Goal: Task Accomplishment & Management: Manage account settings

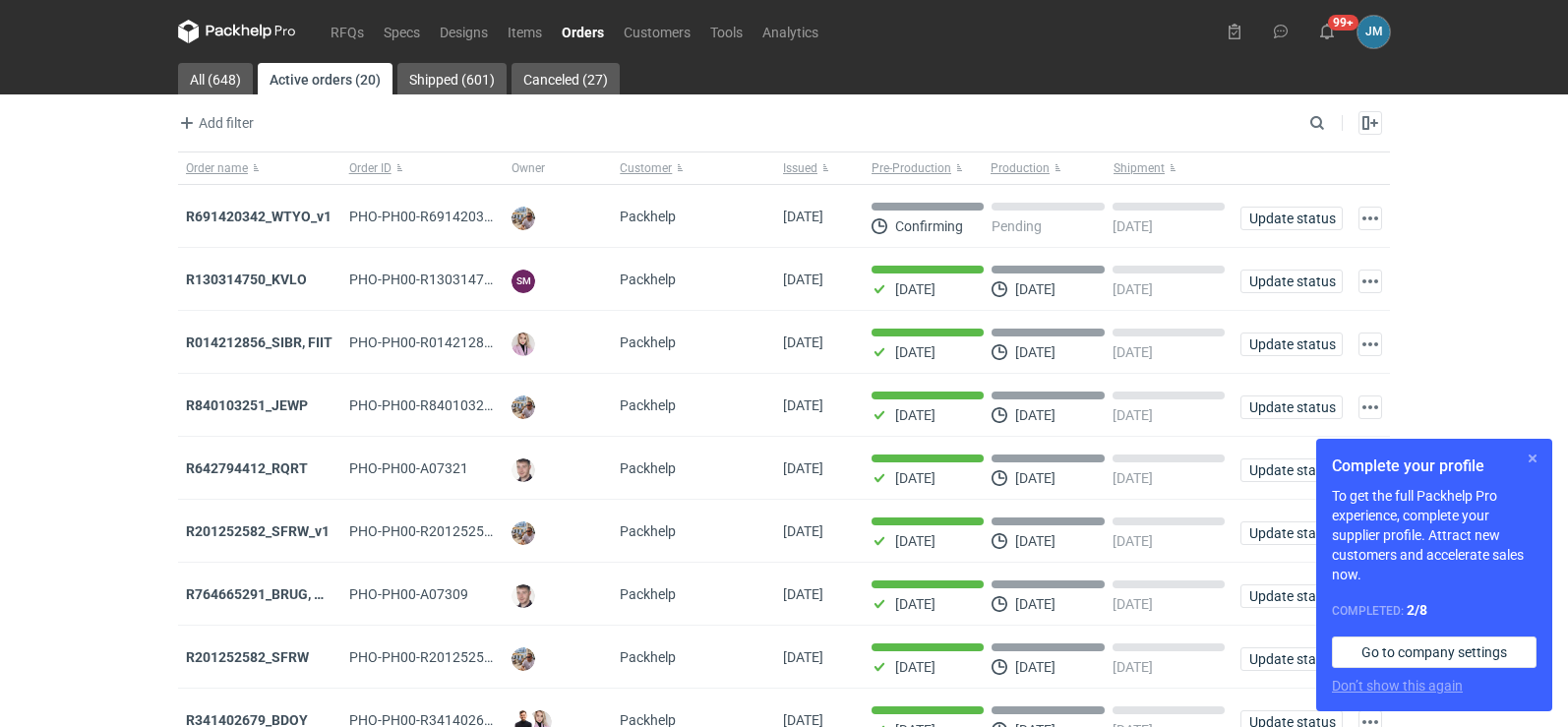
click at [1530, 462] on button "button" at bounding box center [1533, 459] width 24 height 24
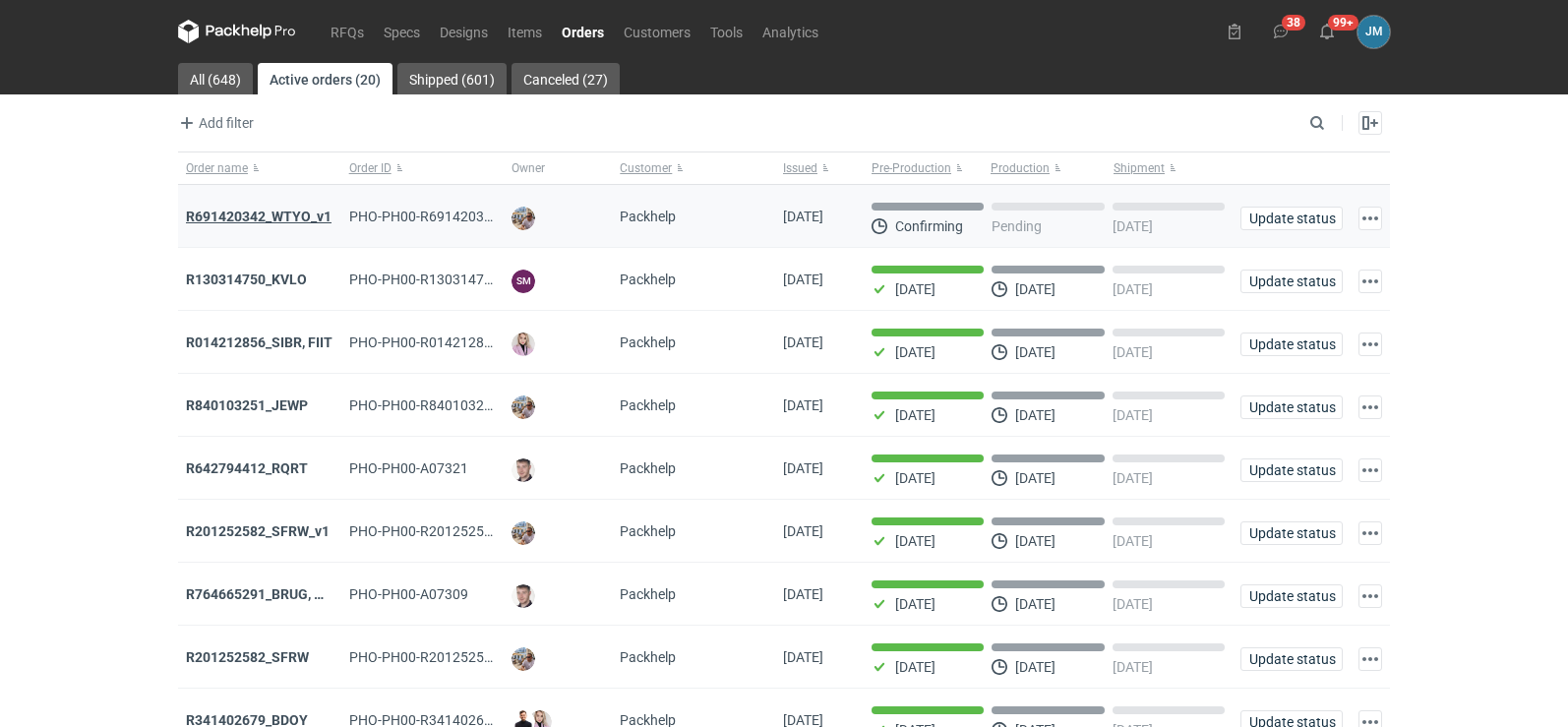
click at [230, 220] on strong "R691420342_WTYO_v1" at bounding box center [258, 216] width 146 height 16
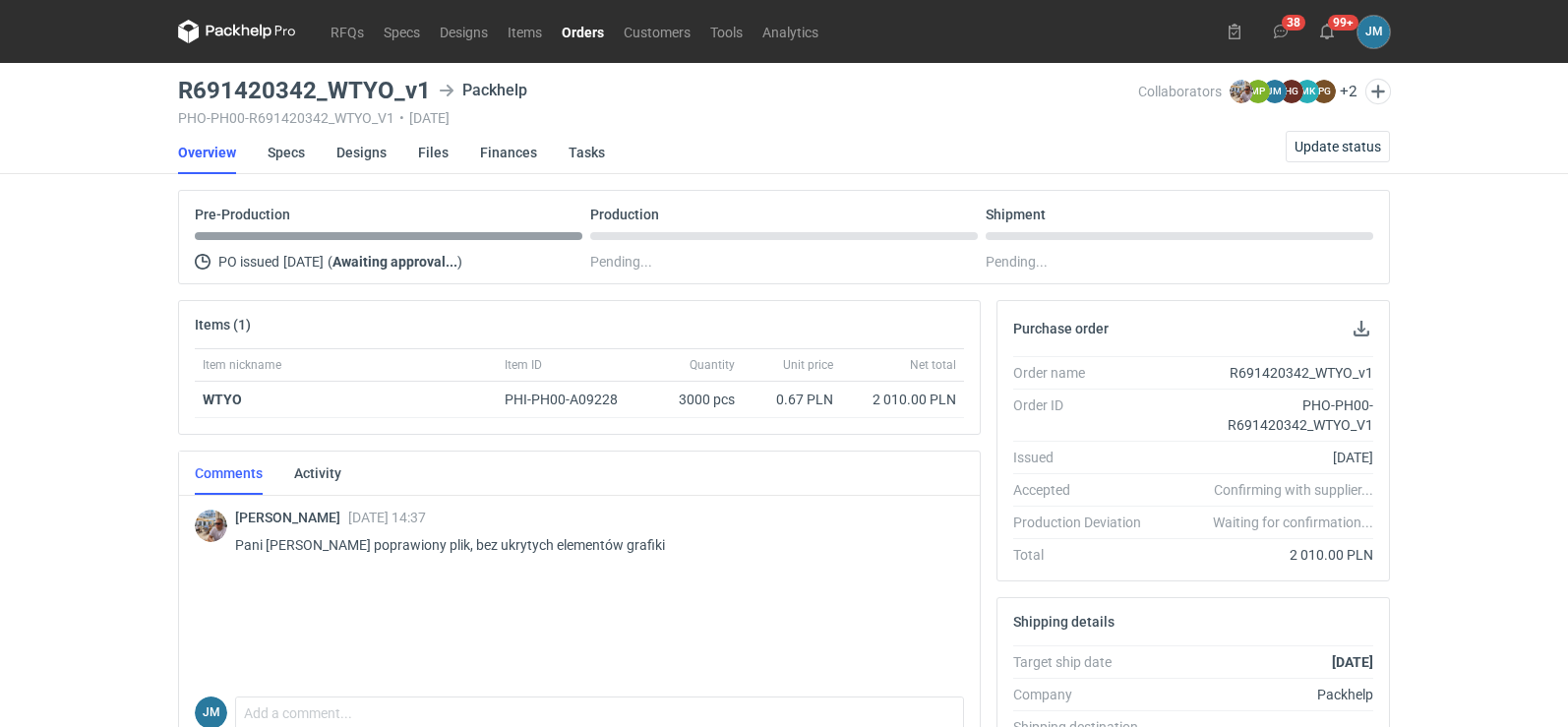
click at [242, 32] on icon at bounding box center [246, 31] width 8 height 12
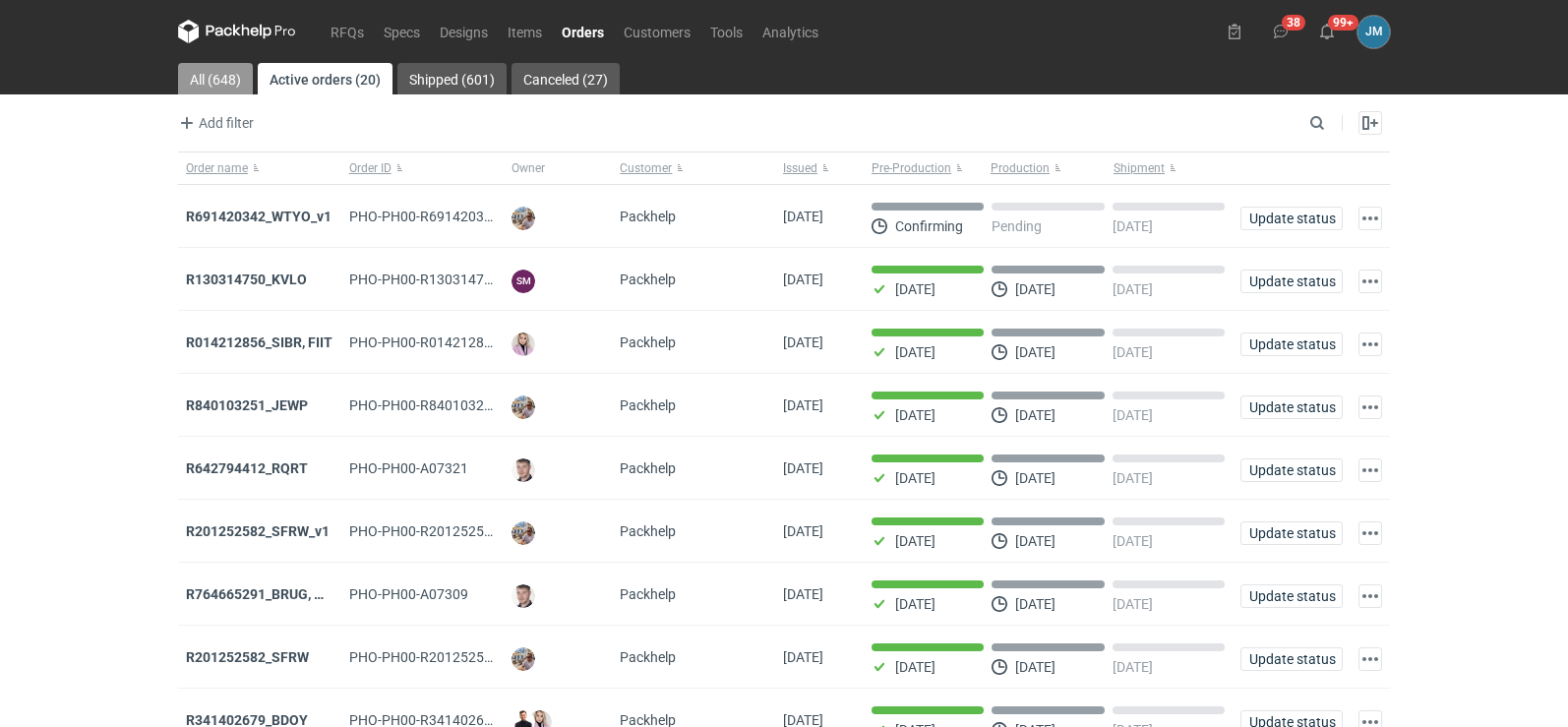
click at [222, 76] on link "All (648)" at bounding box center [215, 79] width 75 height 32
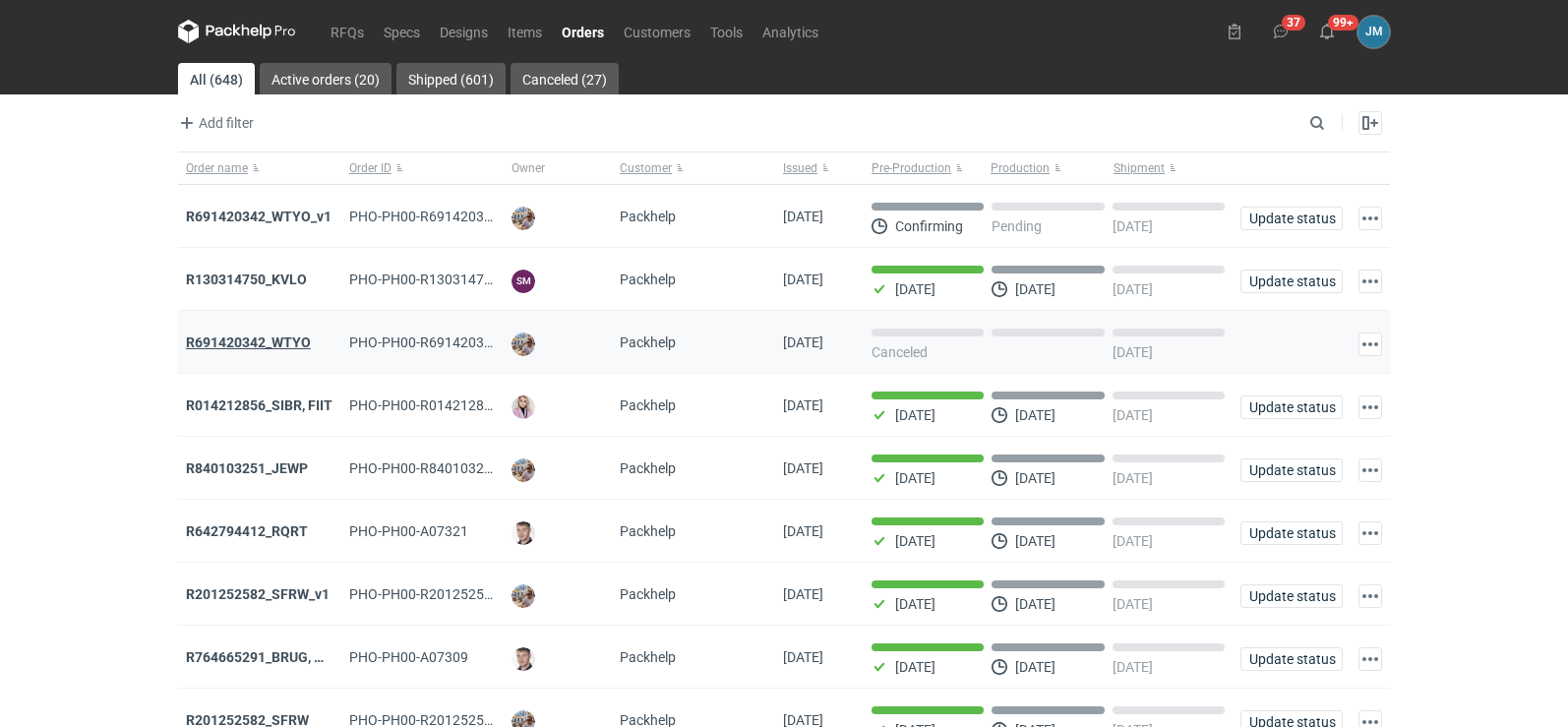
click at [233, 350] on strong "R691420342_WTYO" at bounding box center [247, 342] width 125 height 16
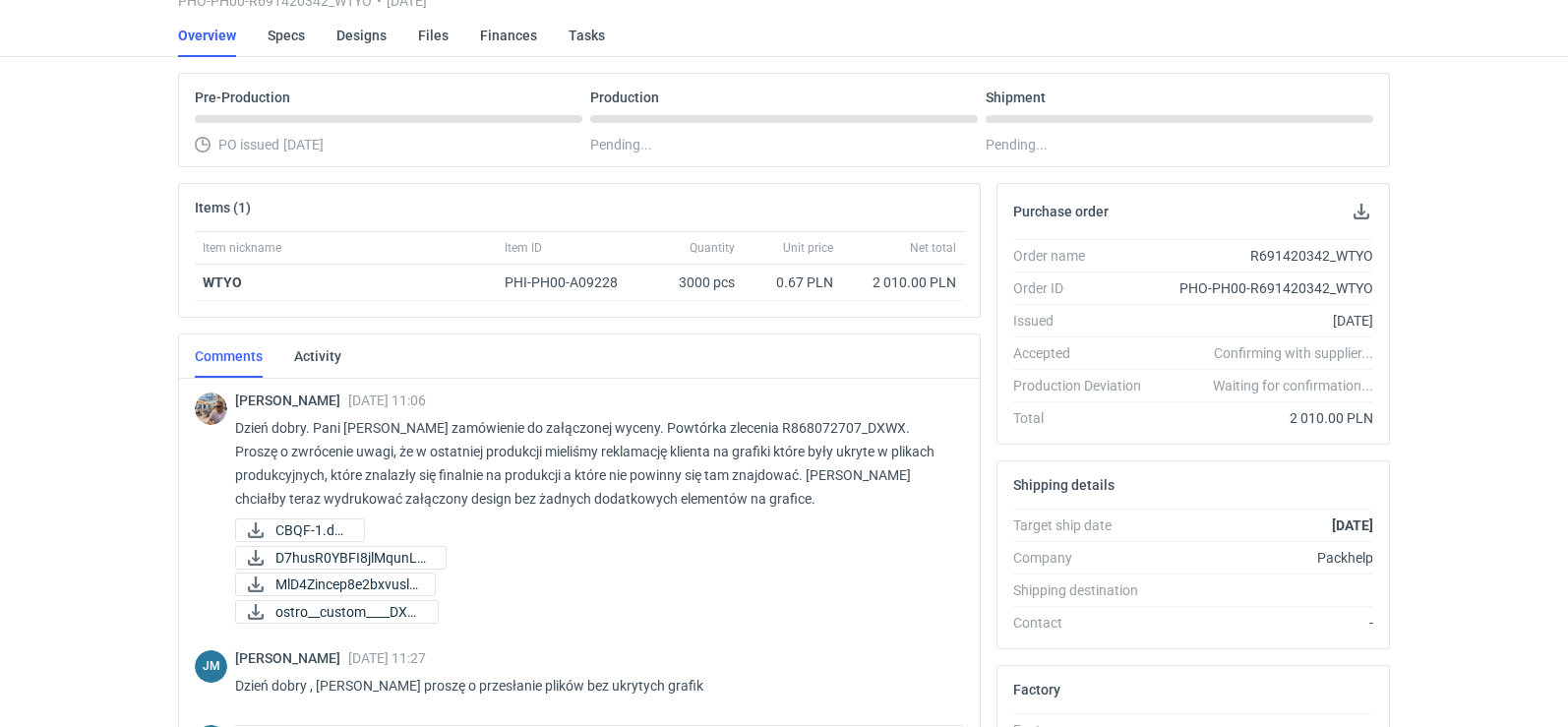
scroll to position [108, 0]
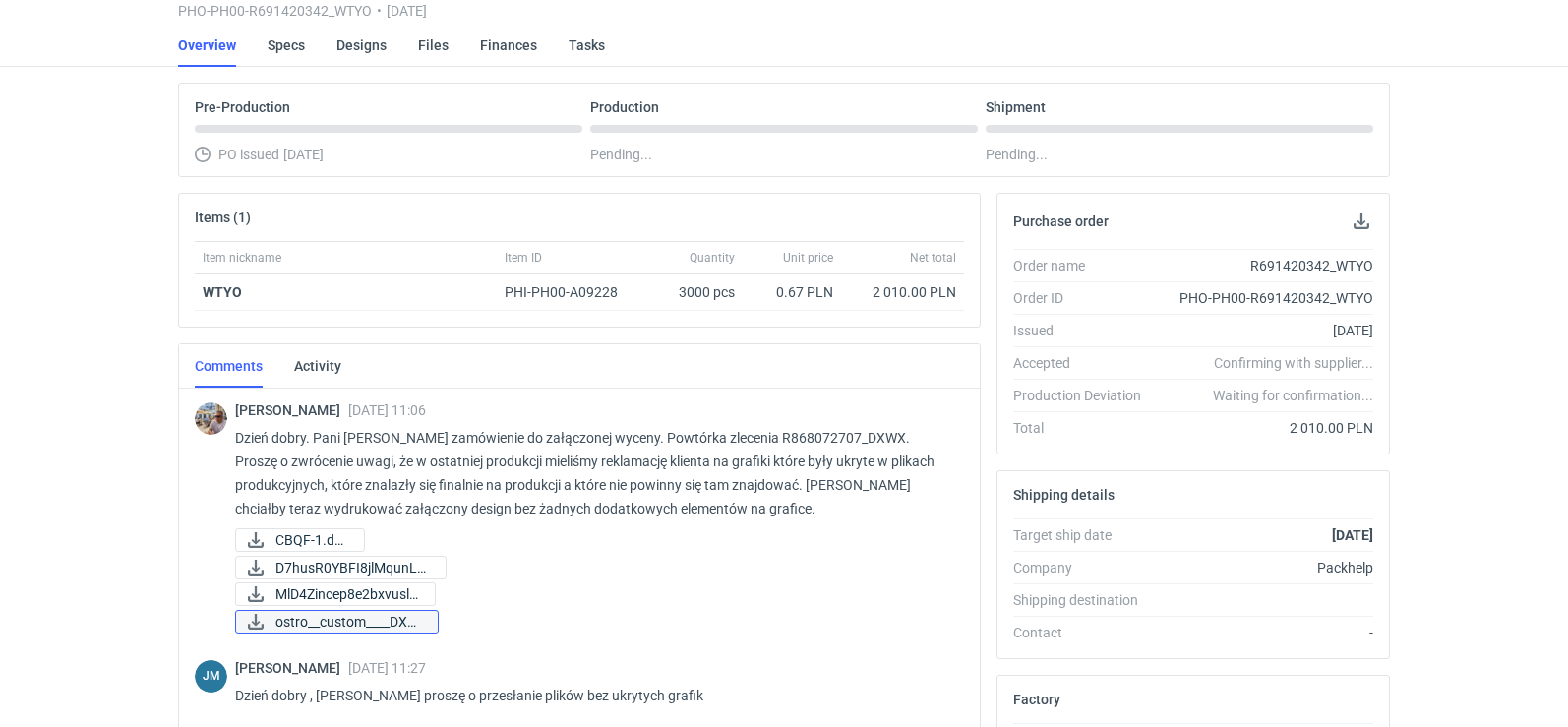
click at [325, 623] on span "ostro__custom____DXW..." at bounding box center [348, 622] width 147 height 22
click at [325, 602] on span "MlD4Zincep8e2bxvuslv..." at bounding box center [347, 594] width 144 height 22
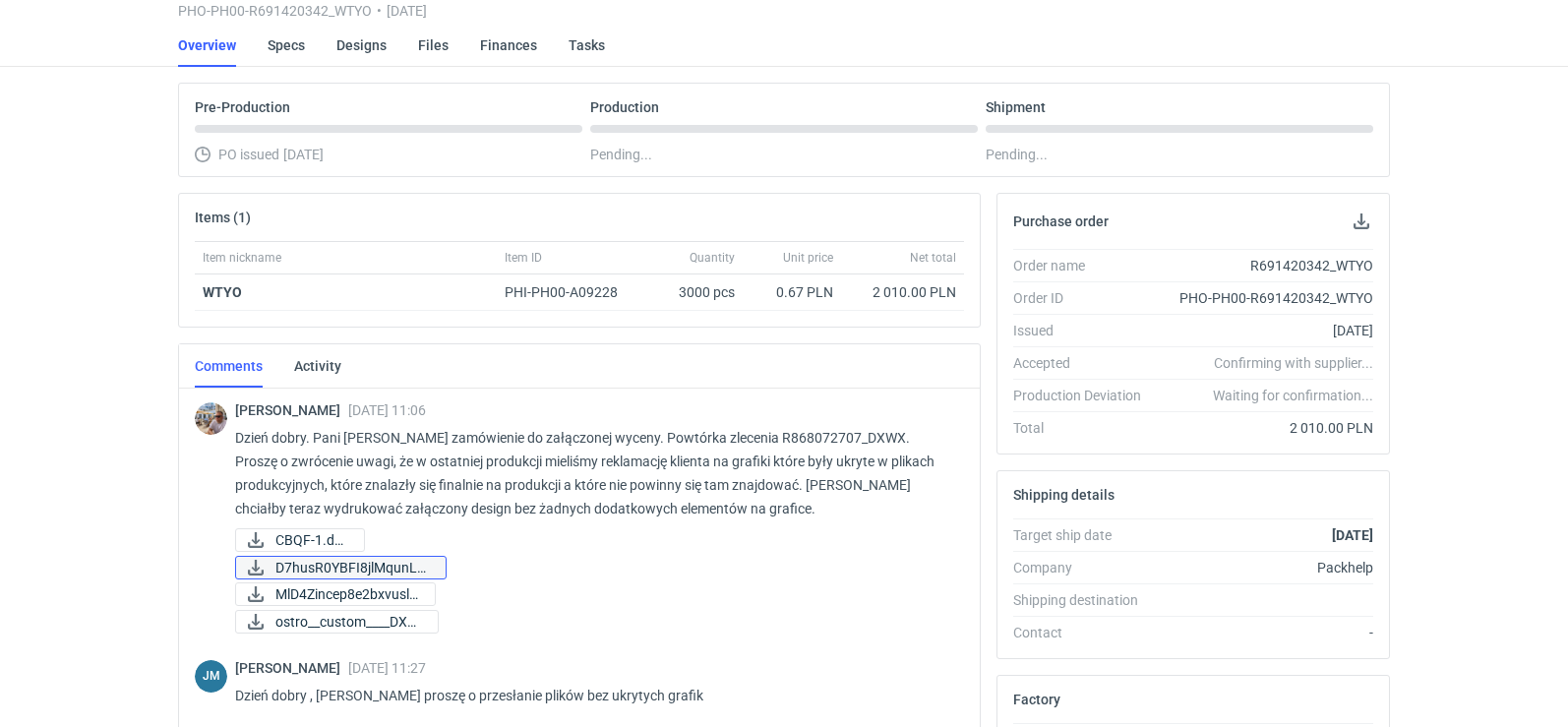
click at [304, 558] on span "D7husR0YBFI8jlMqunLK..." at bounding box center [352, 567] width 155 height 22
click at [327, 541] on span "CBQF-1.docx" at bounding box center [311, 541] width 73 height 22
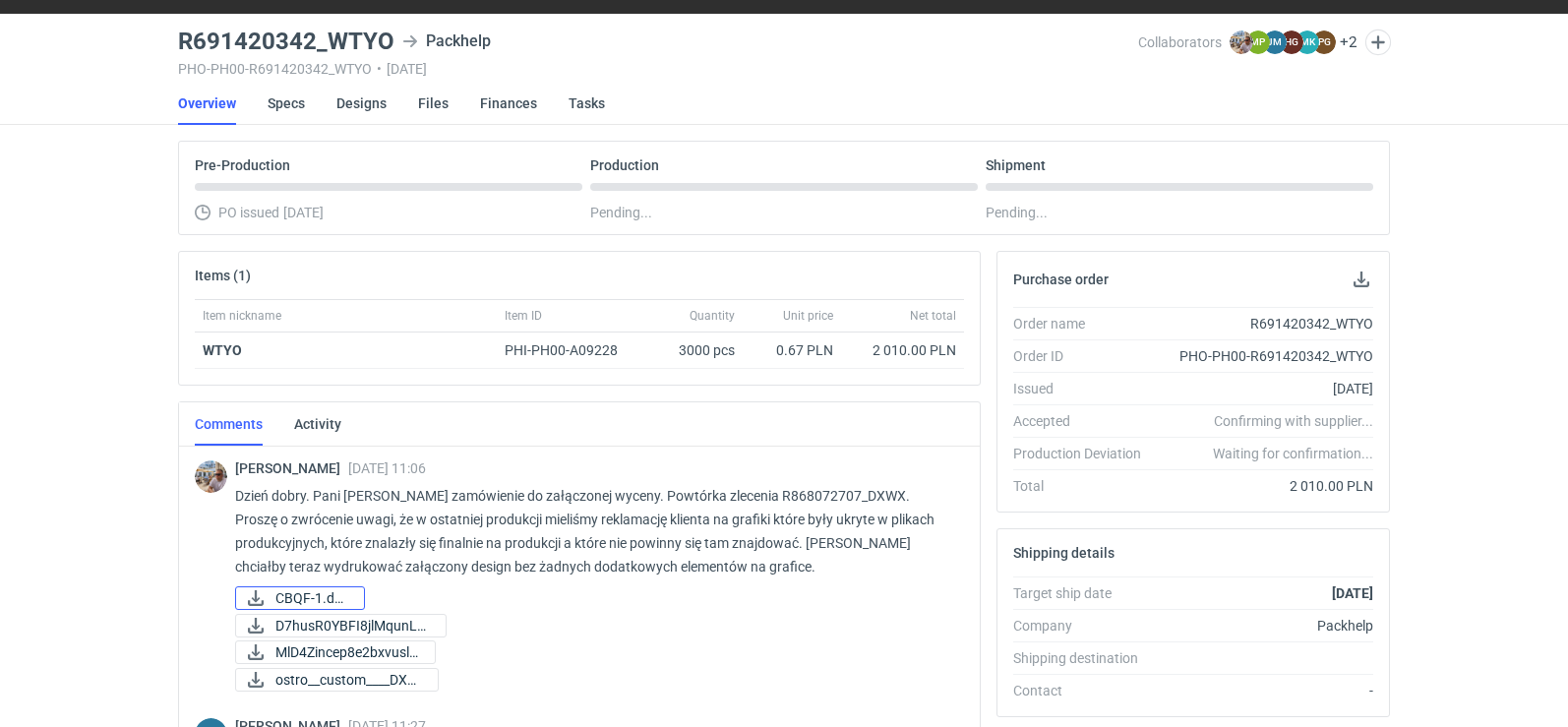
scroll to position [0, 0]
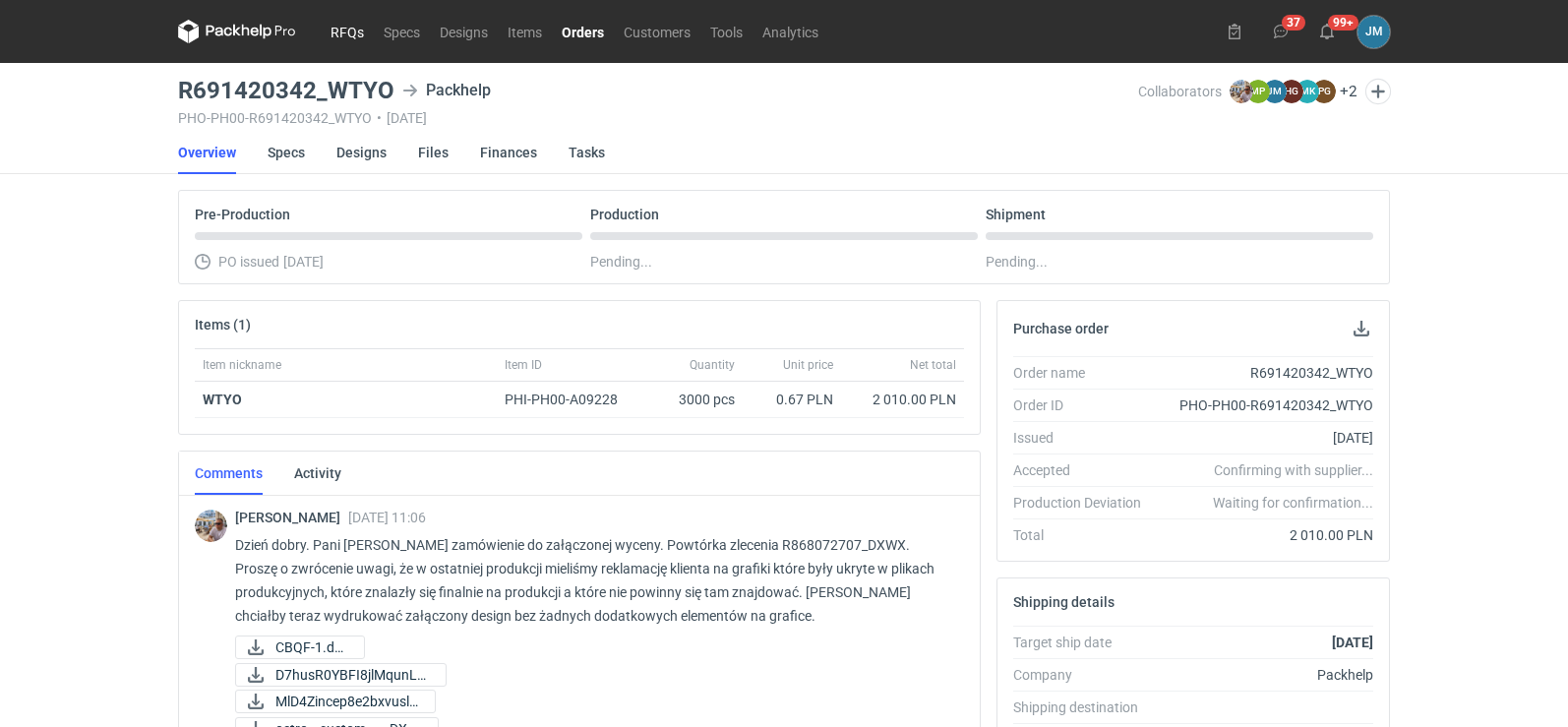
click at [351, 40] on link "RFQs" at bounding box center [347, 32] width 53 height 24
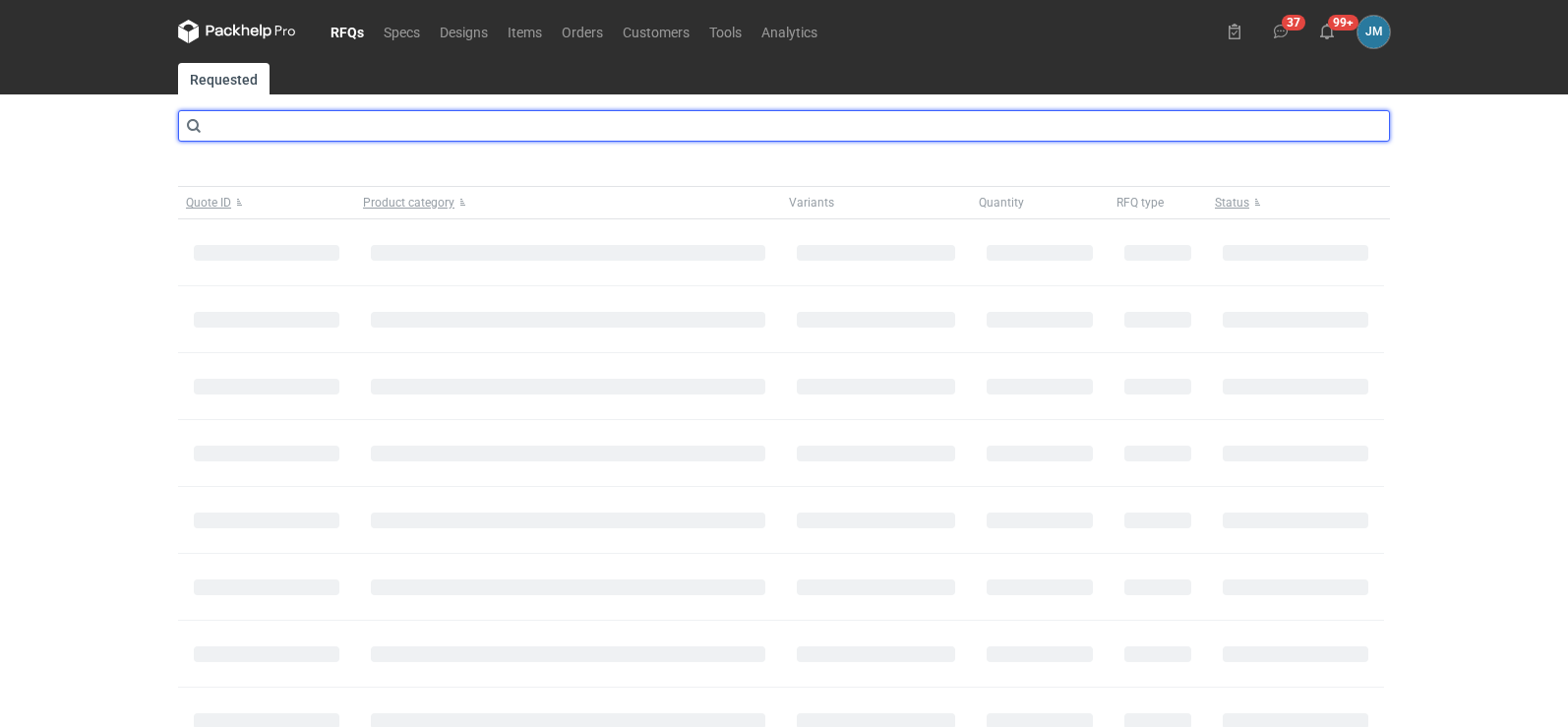
click at [301, 128] on input "text" at bounding box center [784, 126] width 1212 height 32
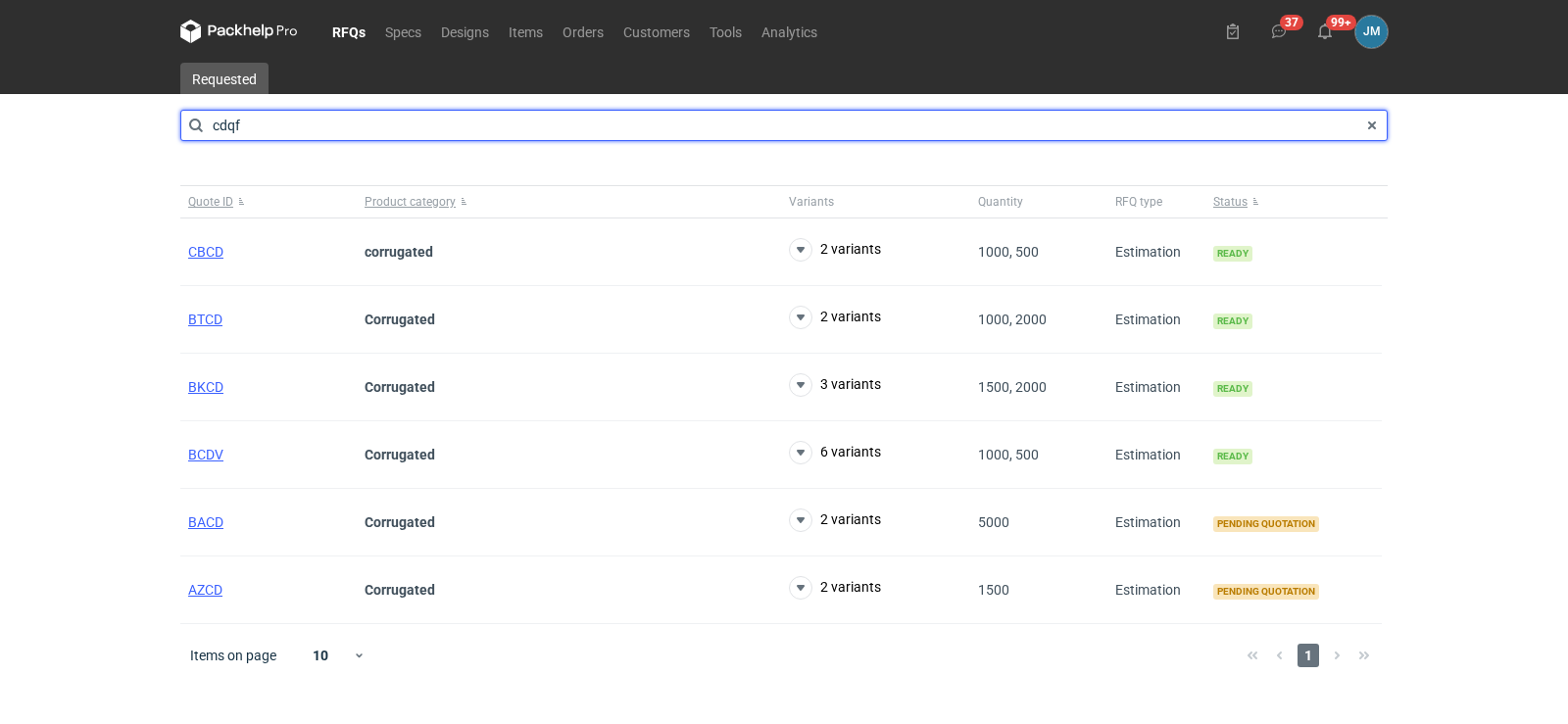
drag, startPoint x: 300, startPoint y: 127, endPoint x: 206, endPoint y: 120, distance: 94.3
click at [207, 120] on input "cdqf" at bounding box center [784, 125] width 1207 height 32
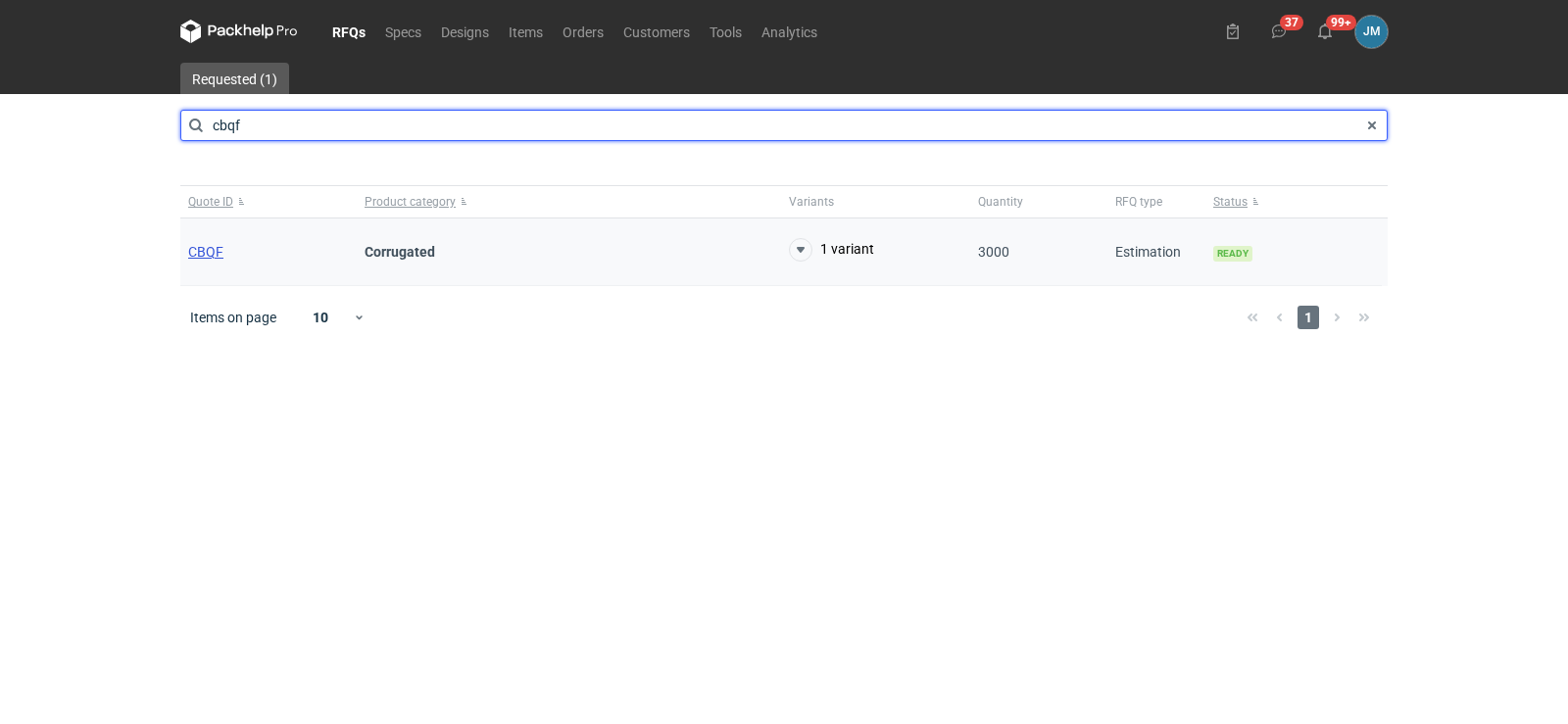
type input "cbqf"
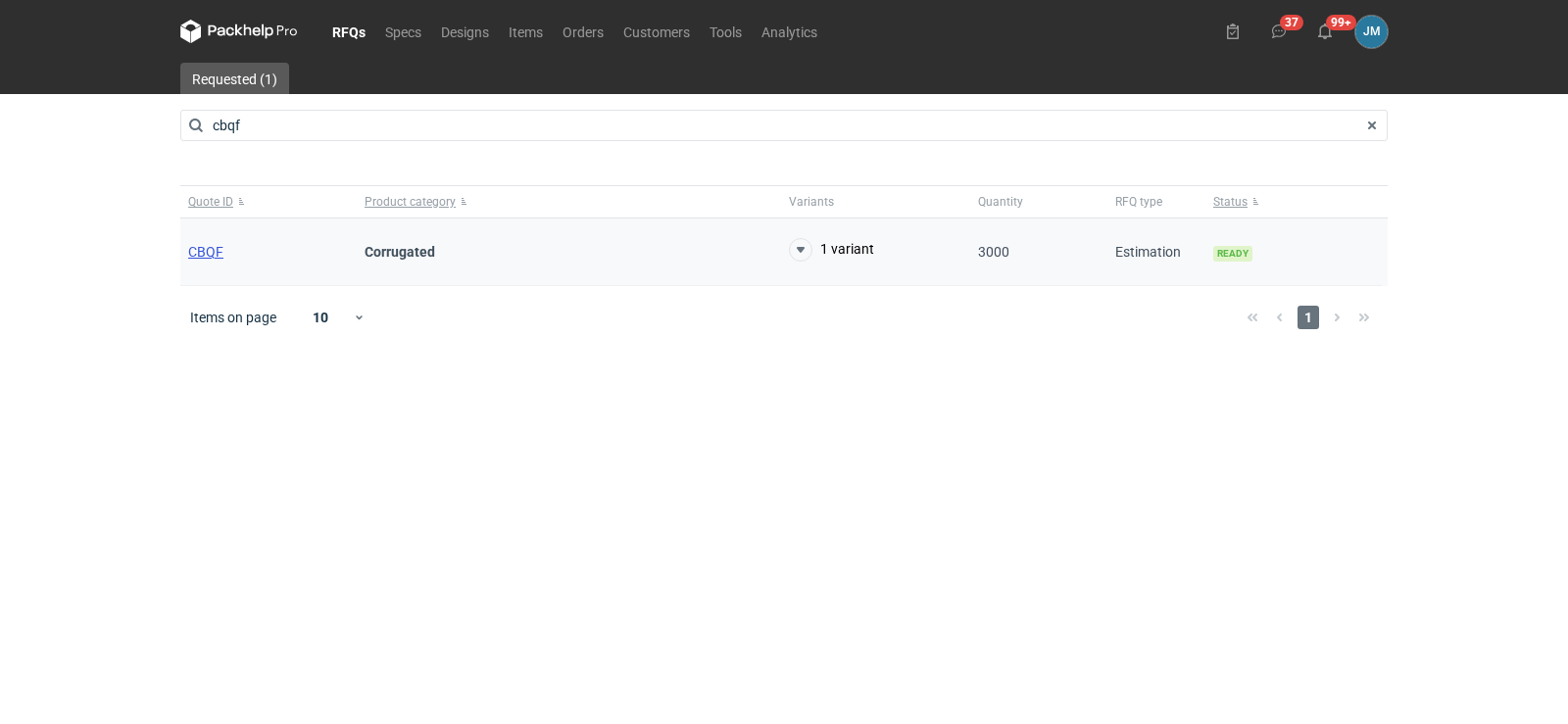
click at [193, 253] on span "CBQF" at bounding box center [206, 252] width 36 height 16
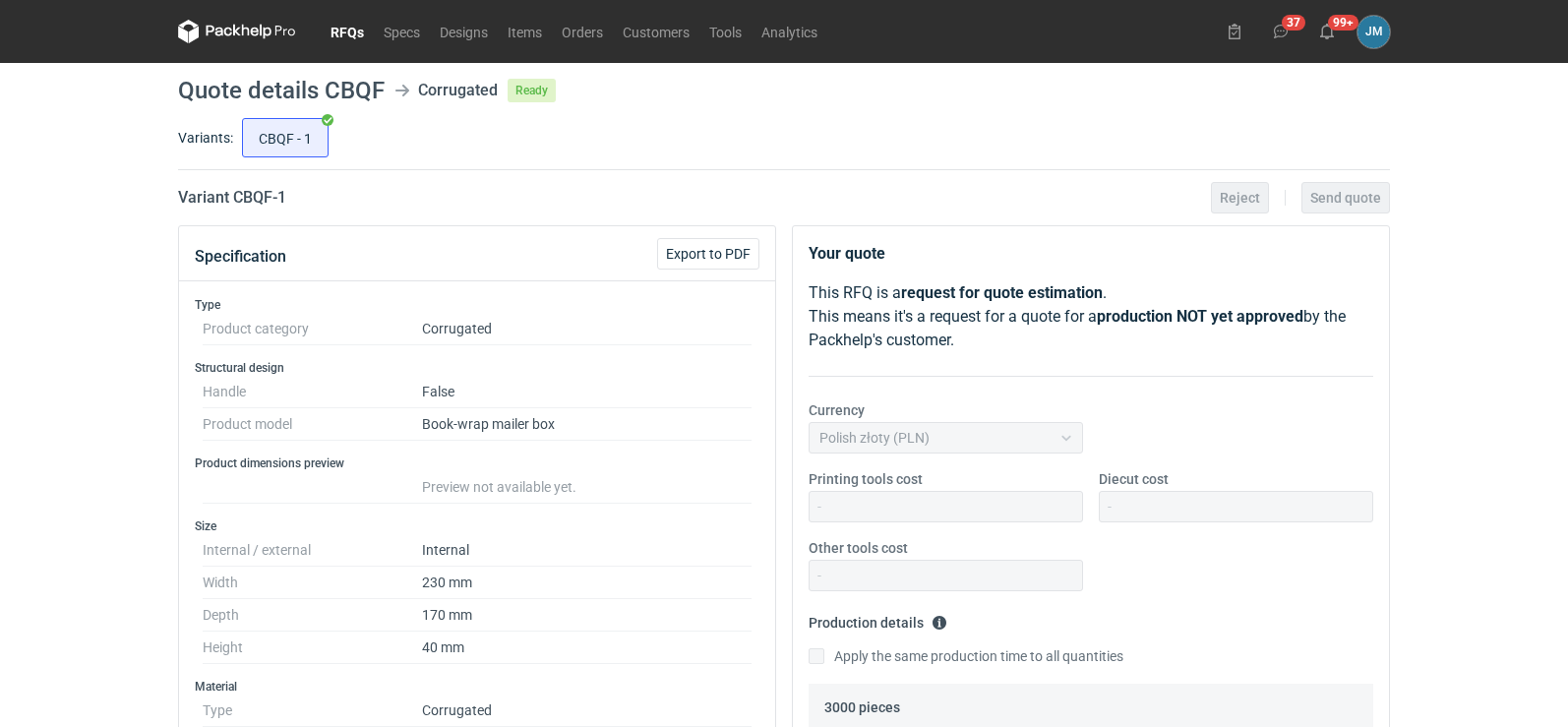
click at [220, 36] on icon at bounding box center [219, 31] width 26 height 11
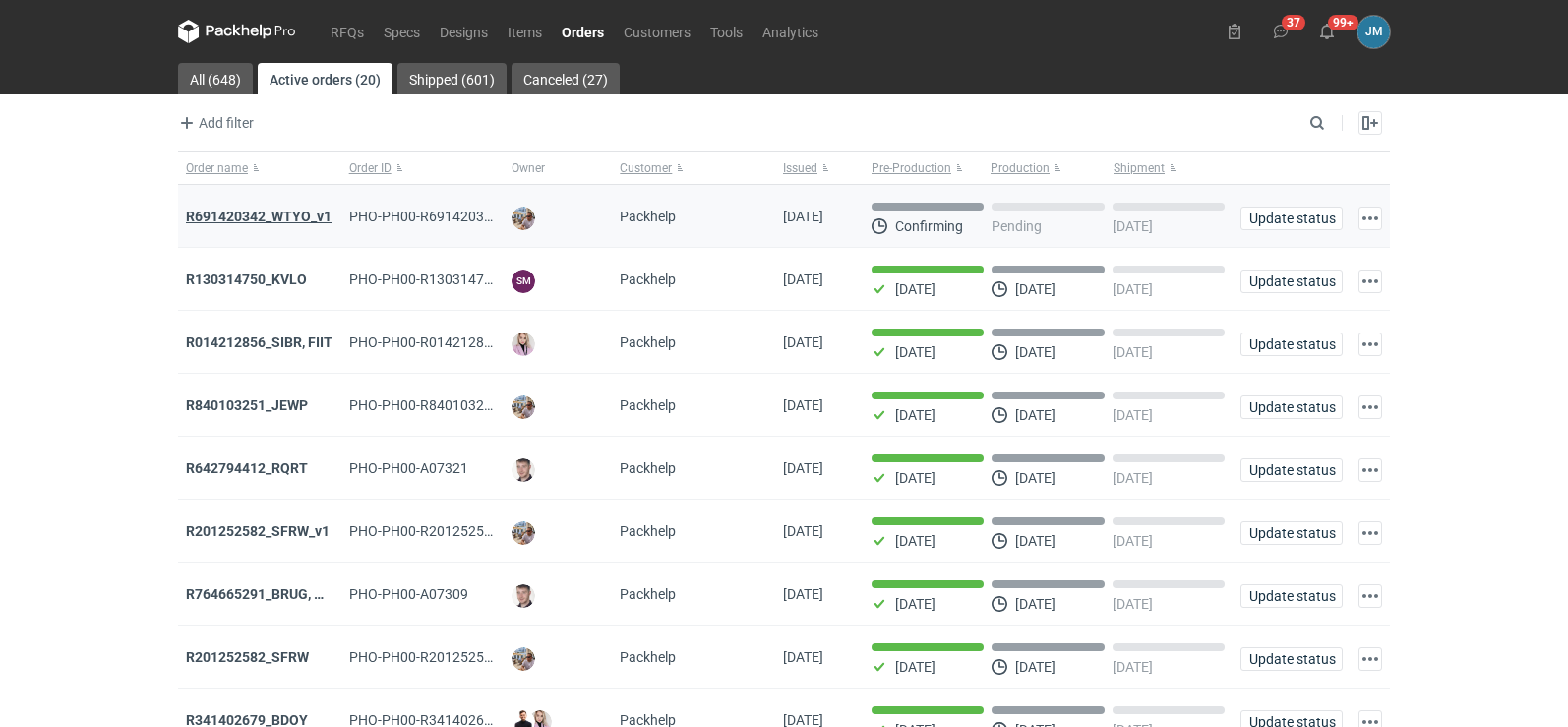
click at [226, 219] on strong "R691420342_WTYO_v1" at bounding box center [258, 216] width 146 height 16
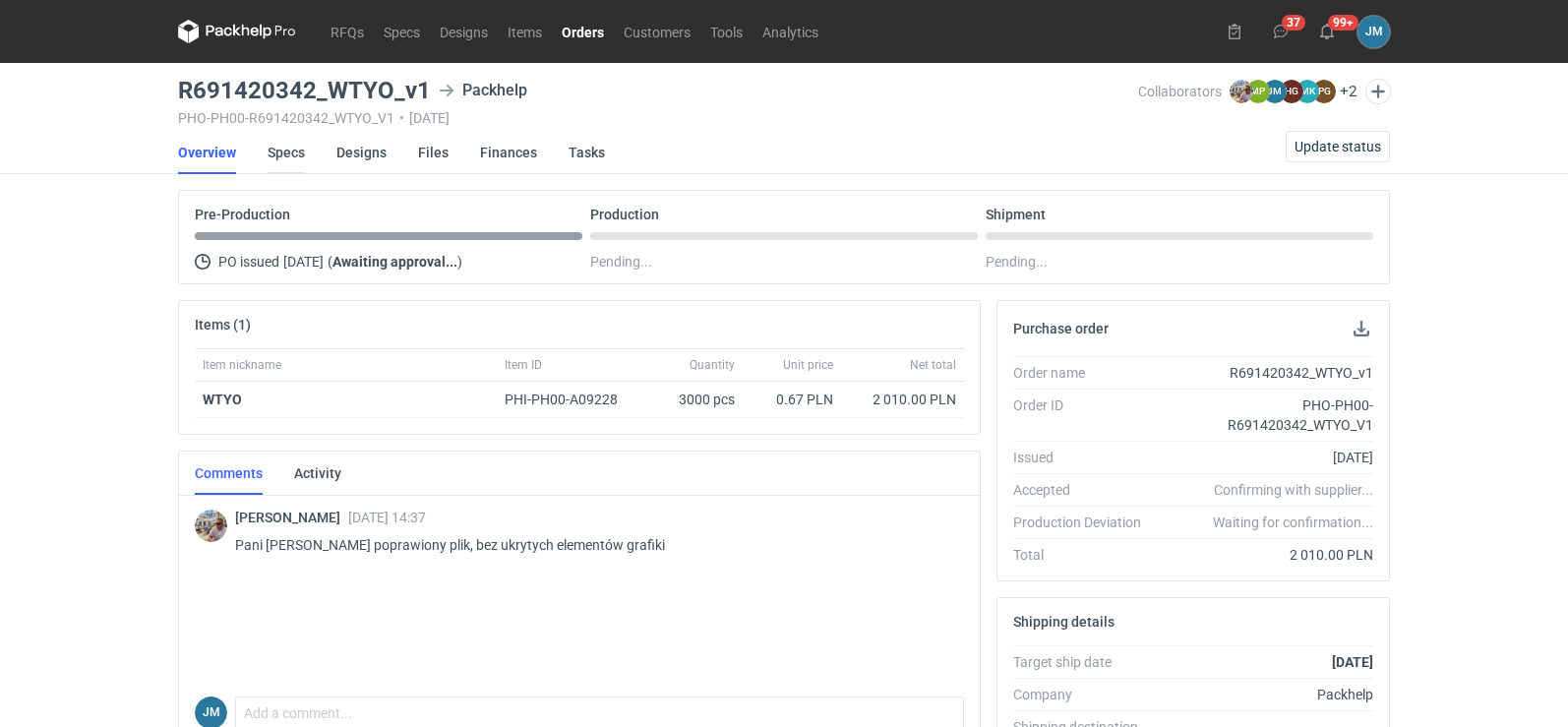
click at [271, 159] on link "Specs" at bounding box center [285, 152] width 37 height 43
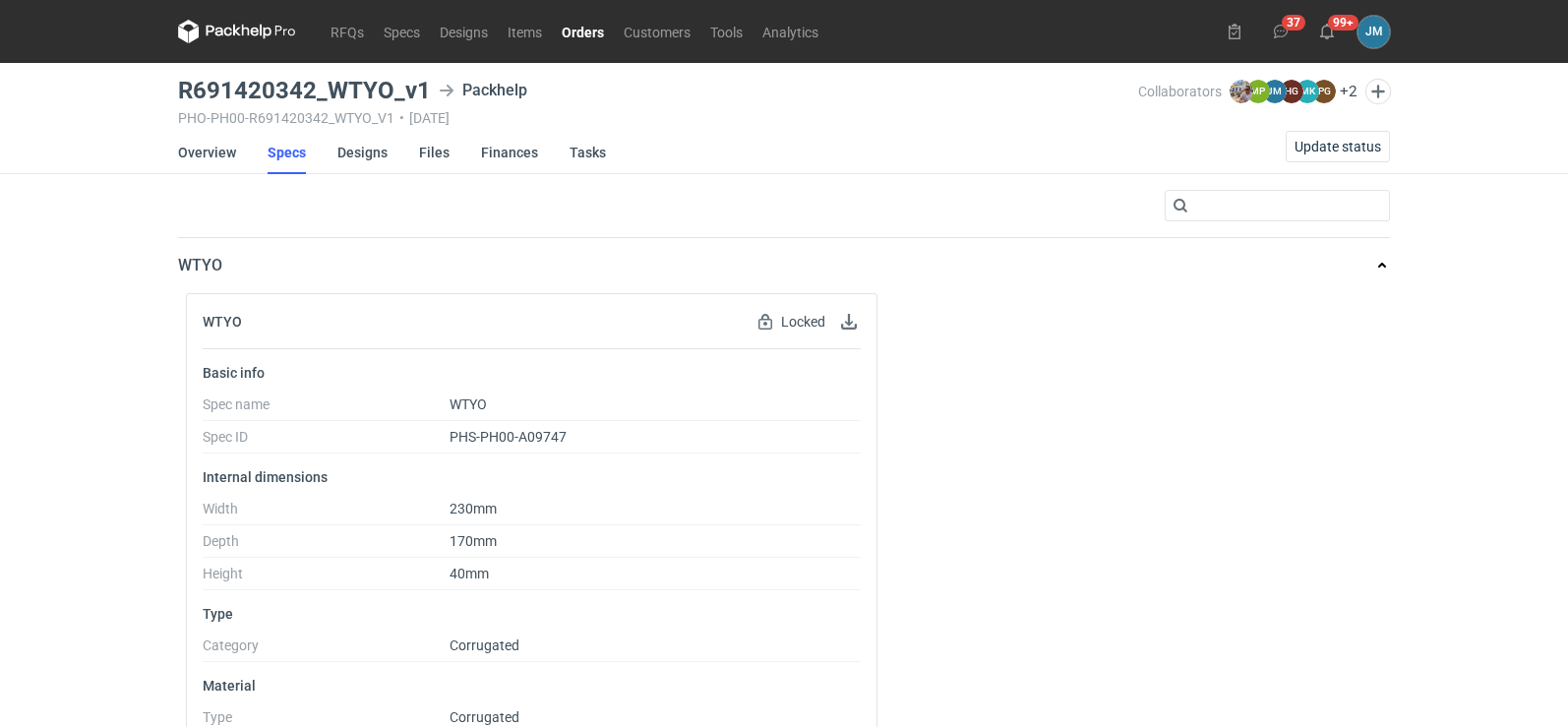
click at [845, 334] on div "WTYO Locked" at bounding box center [532, 321] width 690 height 55
click at [846, 331] on button "button" at bounding box center [849, 322] width 24 height 24
click at [357, 154] on link "Designs" at bounding box center [362, 152] width 50 height 43
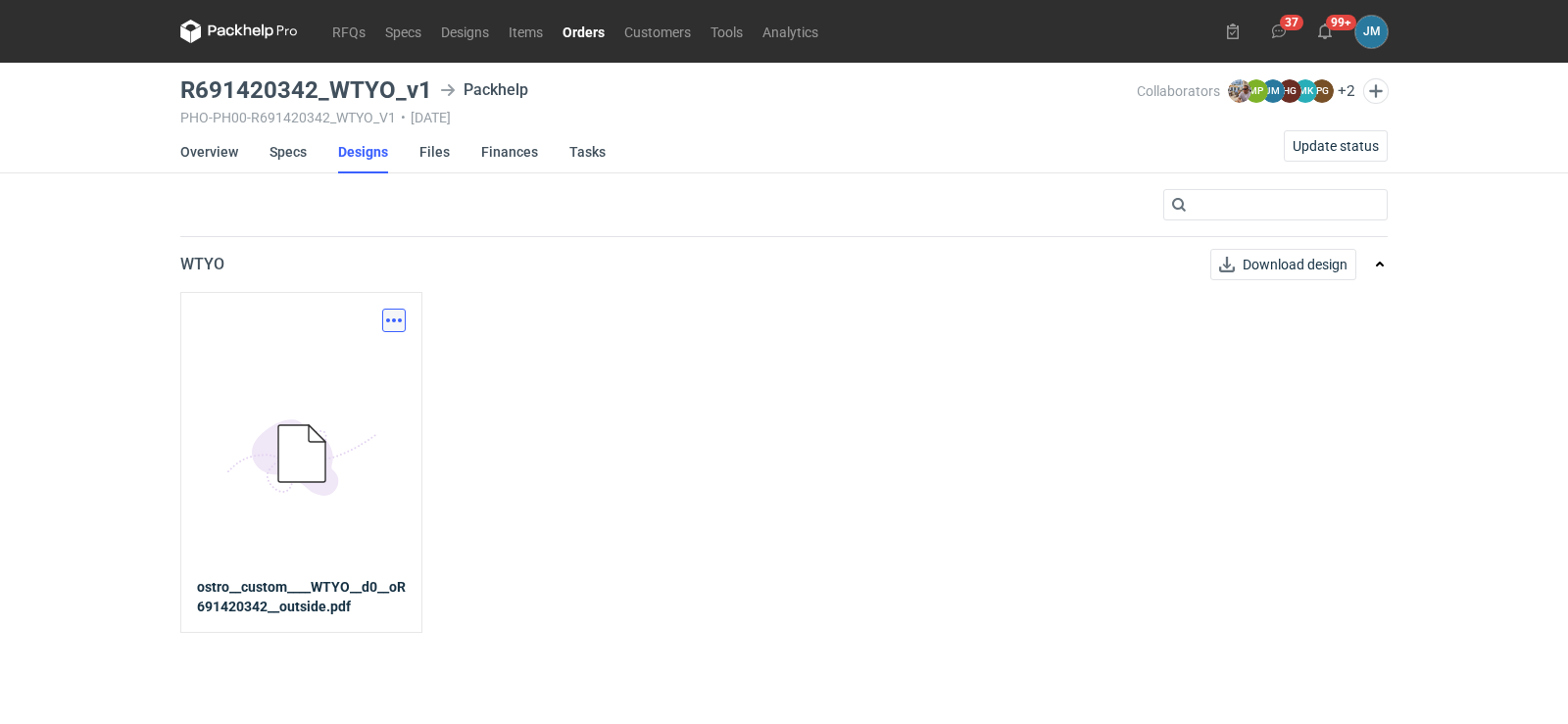
click at [391, 321] on button "button" at bounding box center [394, 321] width 24 height 24
click at [349, 361] on link "Download design part" at bounding box center [308, 363] width 181 height 32
click at [441, 157] on link "Files" at bounding box center [434, 151] width 31 height 43
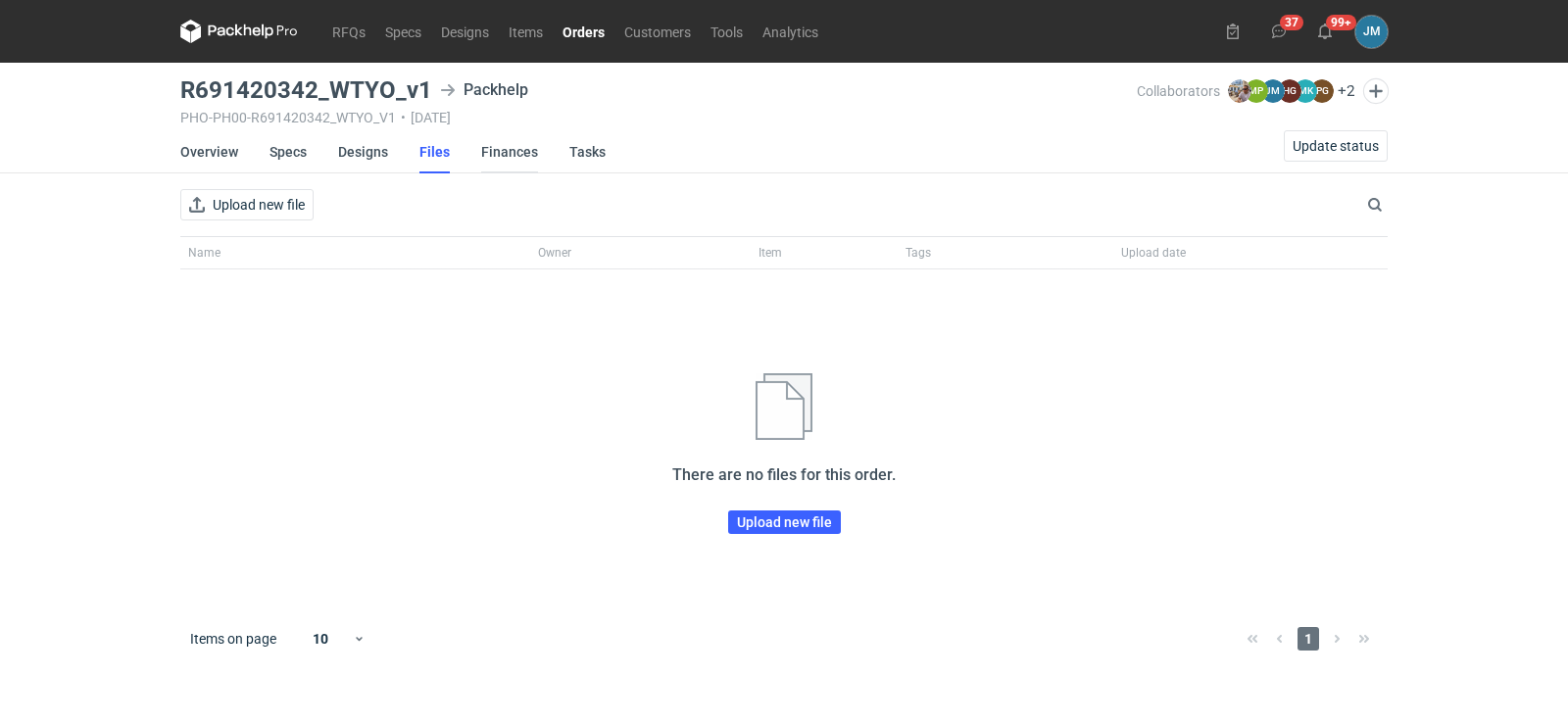
click at [494, 154] on link "Finances" at bounding box center [509, 151] width 57 height 43
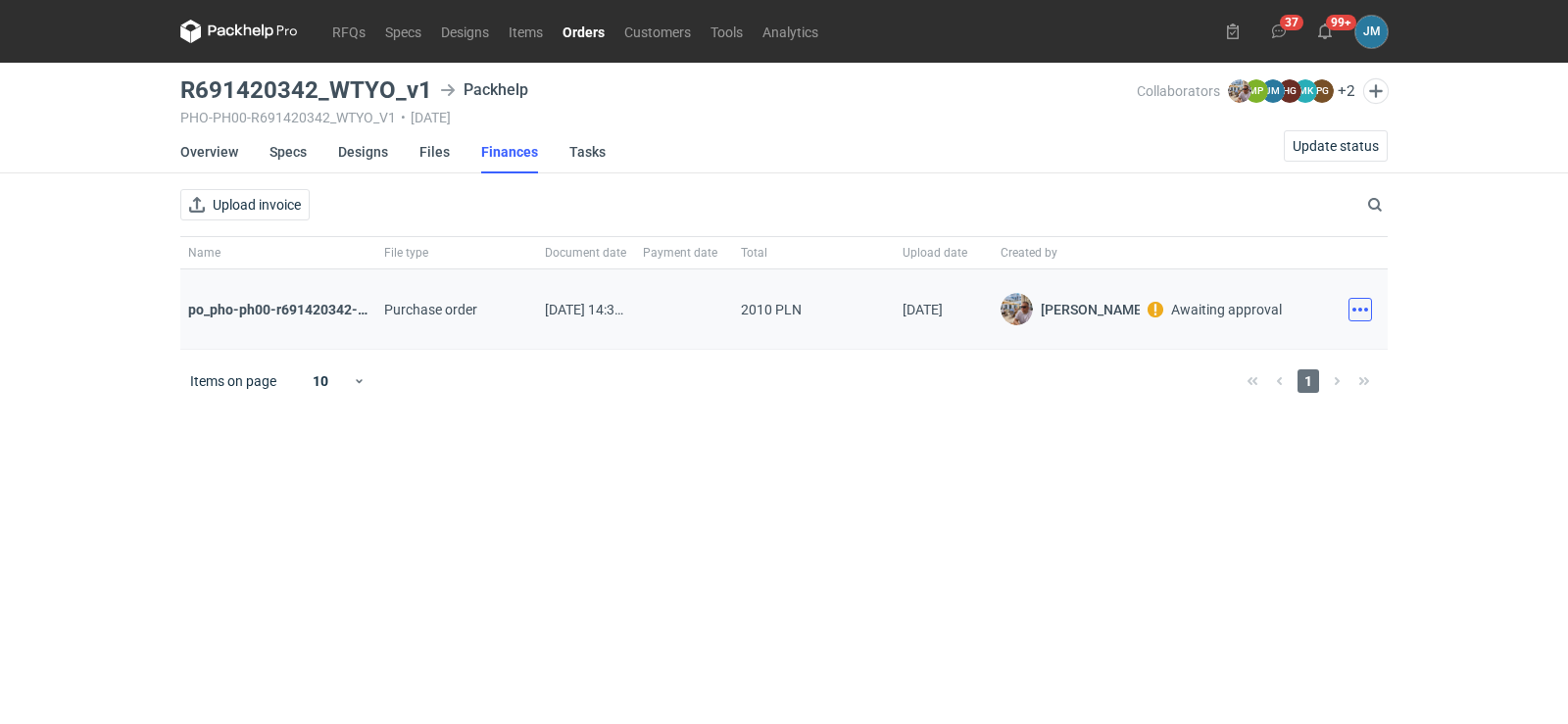
click at [1348, 310] on button "button" at bounding box center [1360, 310] width 24 height 24
click at [1293, 346] on button "Download" at bounding box center [1275, 353] width 181 height 32
click at [265, 41] on icon at bounding box center [239, 32] width 117 height 24
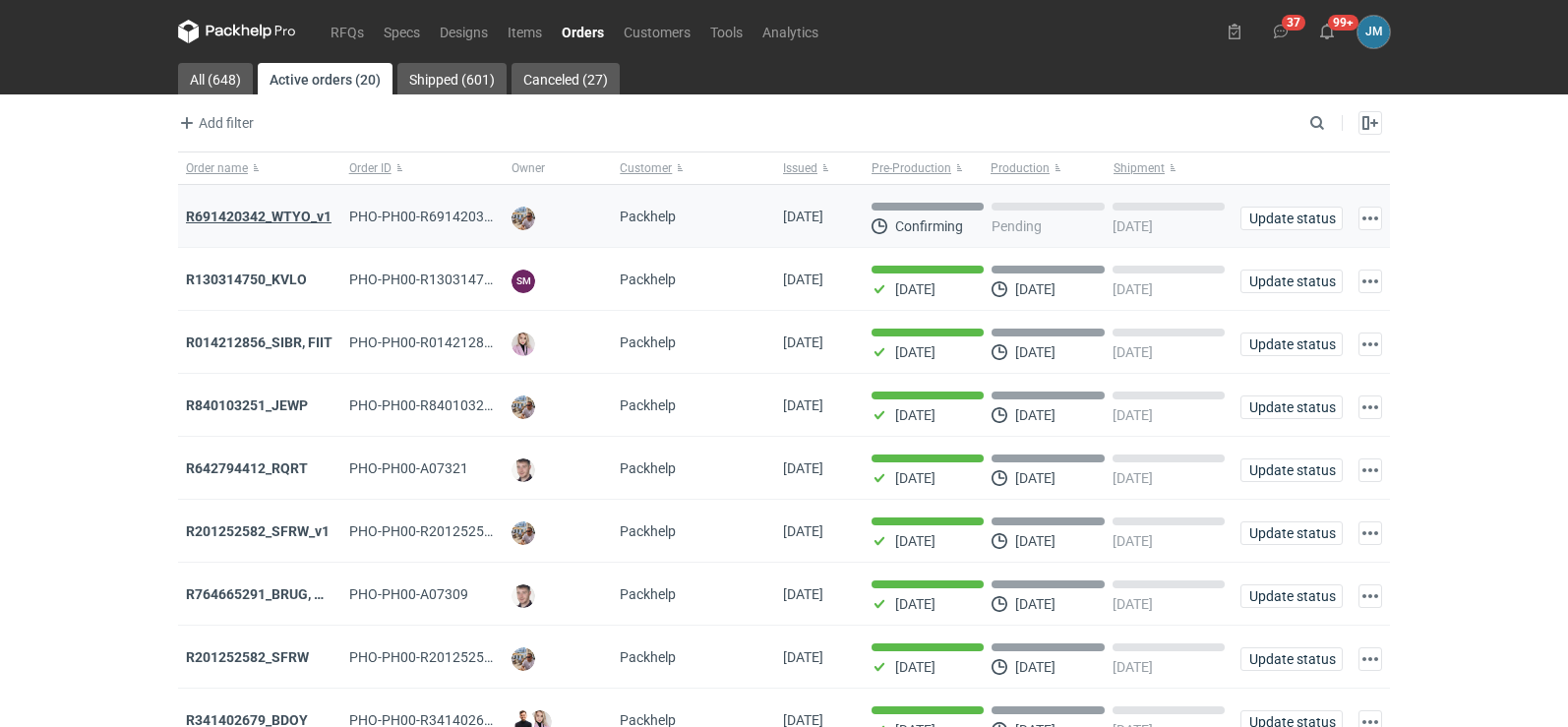
click at [264, 213] on strong "R691420342_WTYO_v1" at bounding box center [258, 216] width 146 height 16
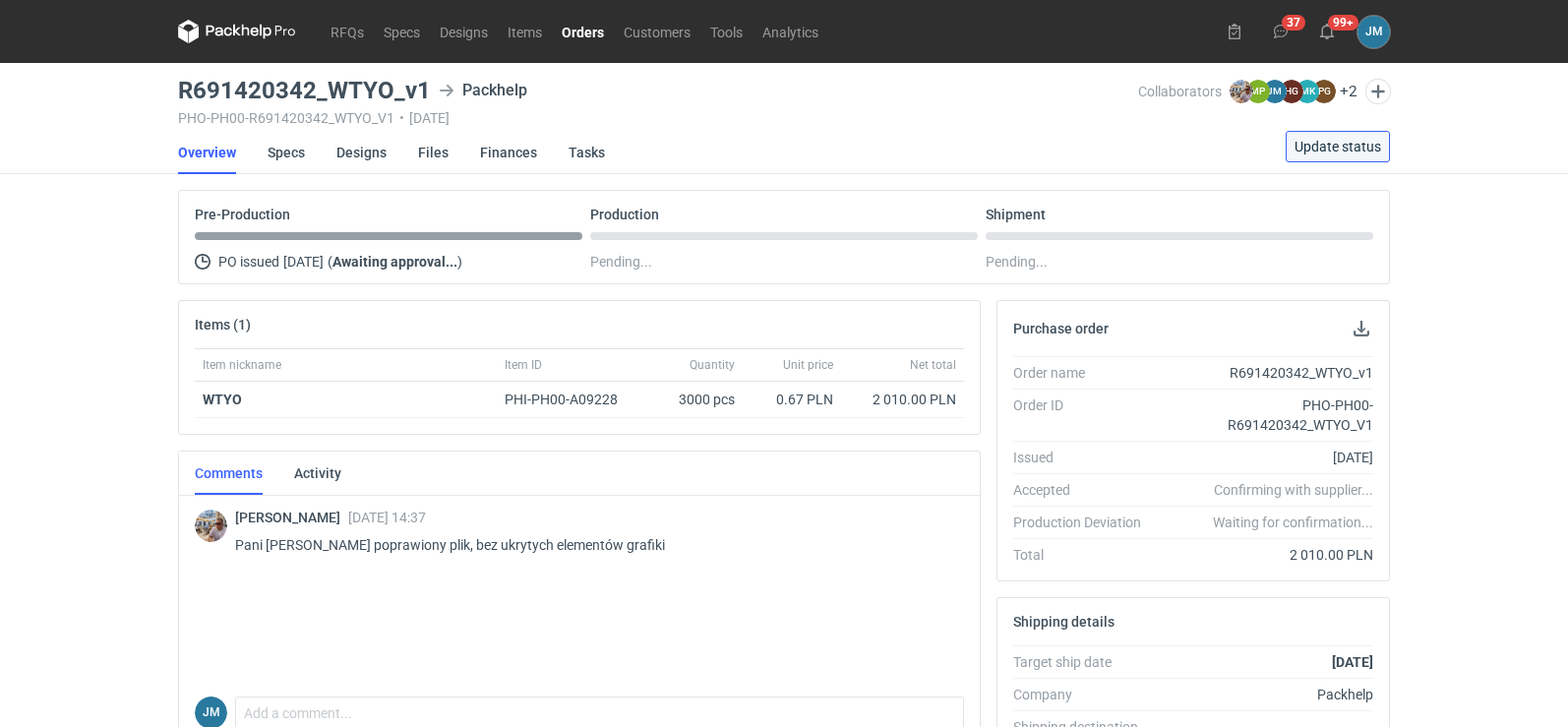
click at [1317, 144] on span "Update status" at bounding box center [1338, 147] width 87 height 14
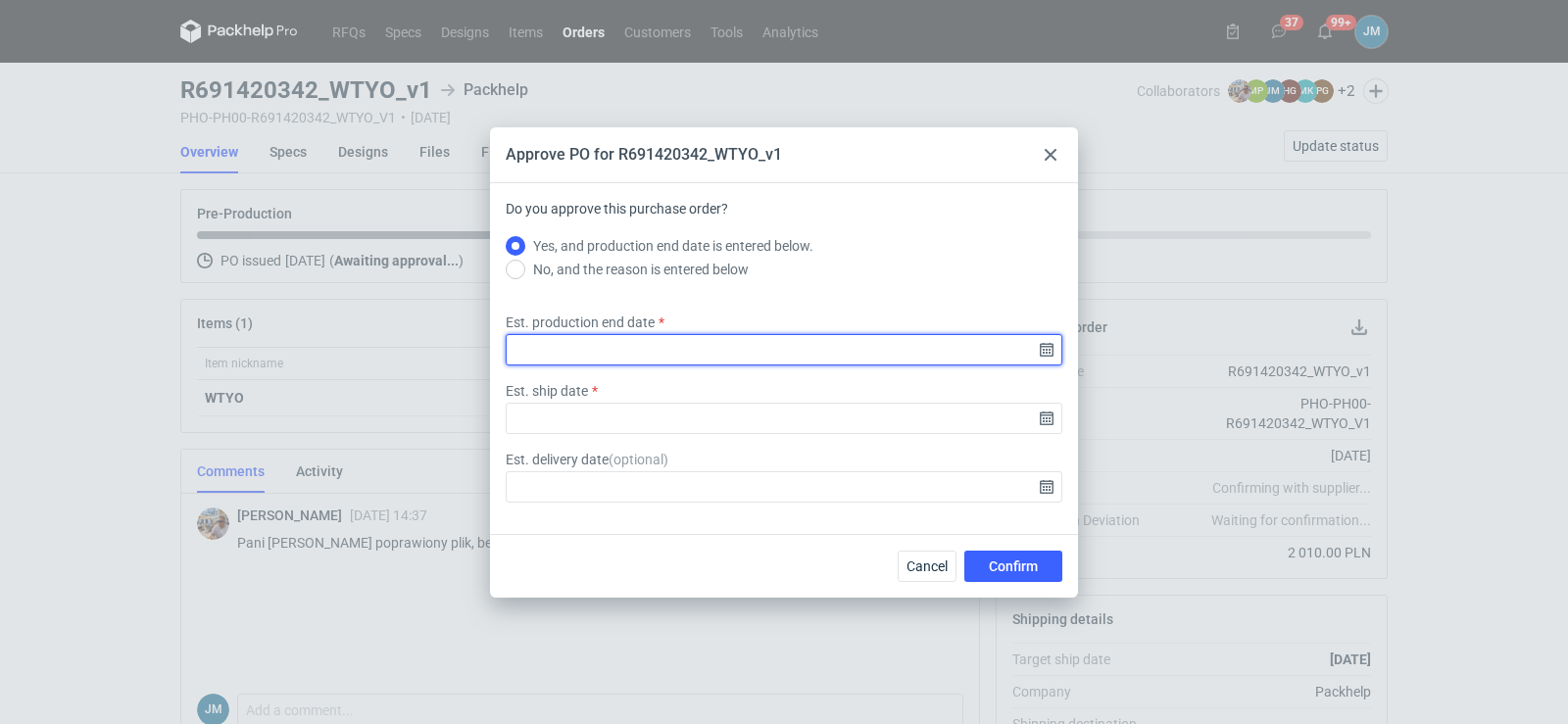
click at [1050, 355] on input "Est. production end date" at bounding box center [784, 350] width 556 height 32
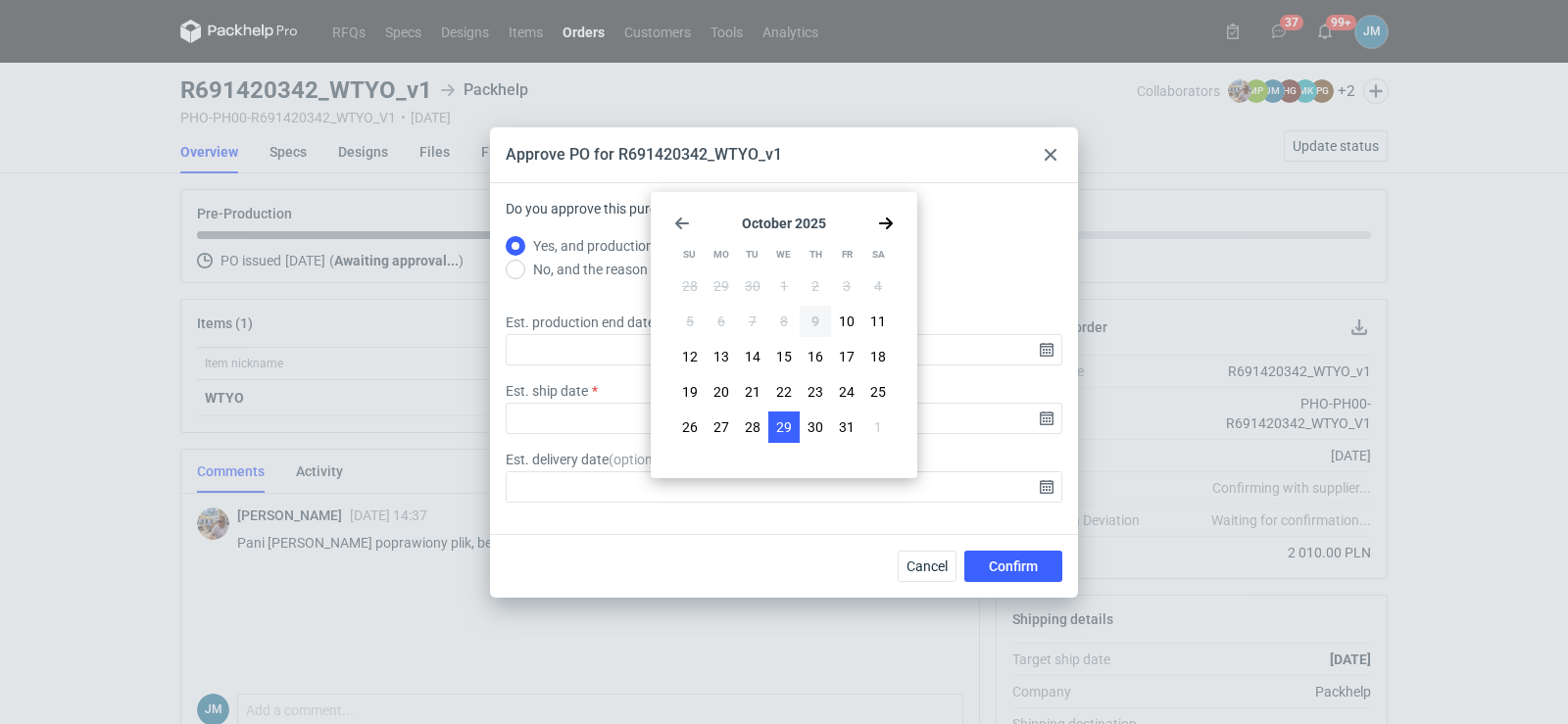
click at [787, 415] on button "29" at bounding box center [784, 427] width 32 height 32
type input "[DATE]"
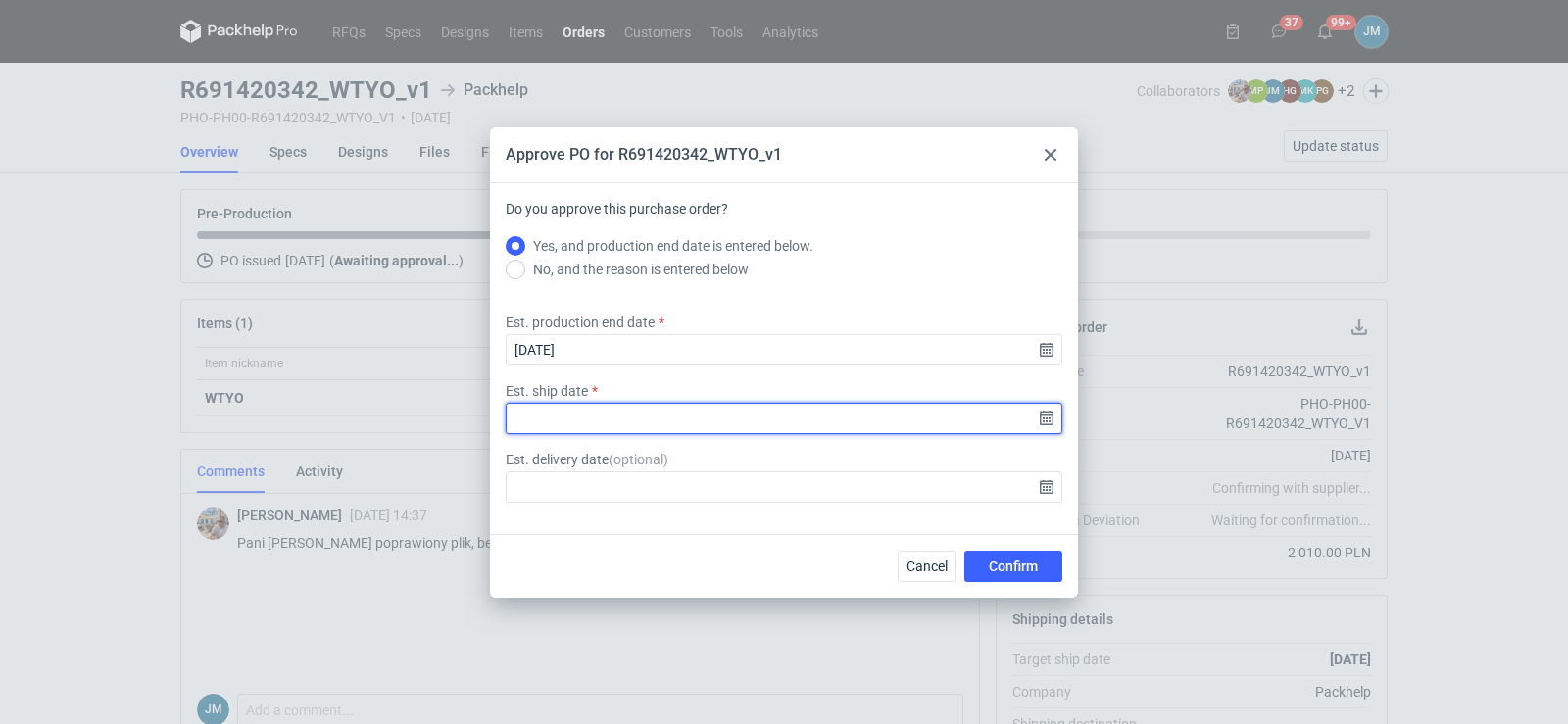
click at [1043, 425] on input "Est. ship date" at bounding box center [784, 418] width 556 height 32
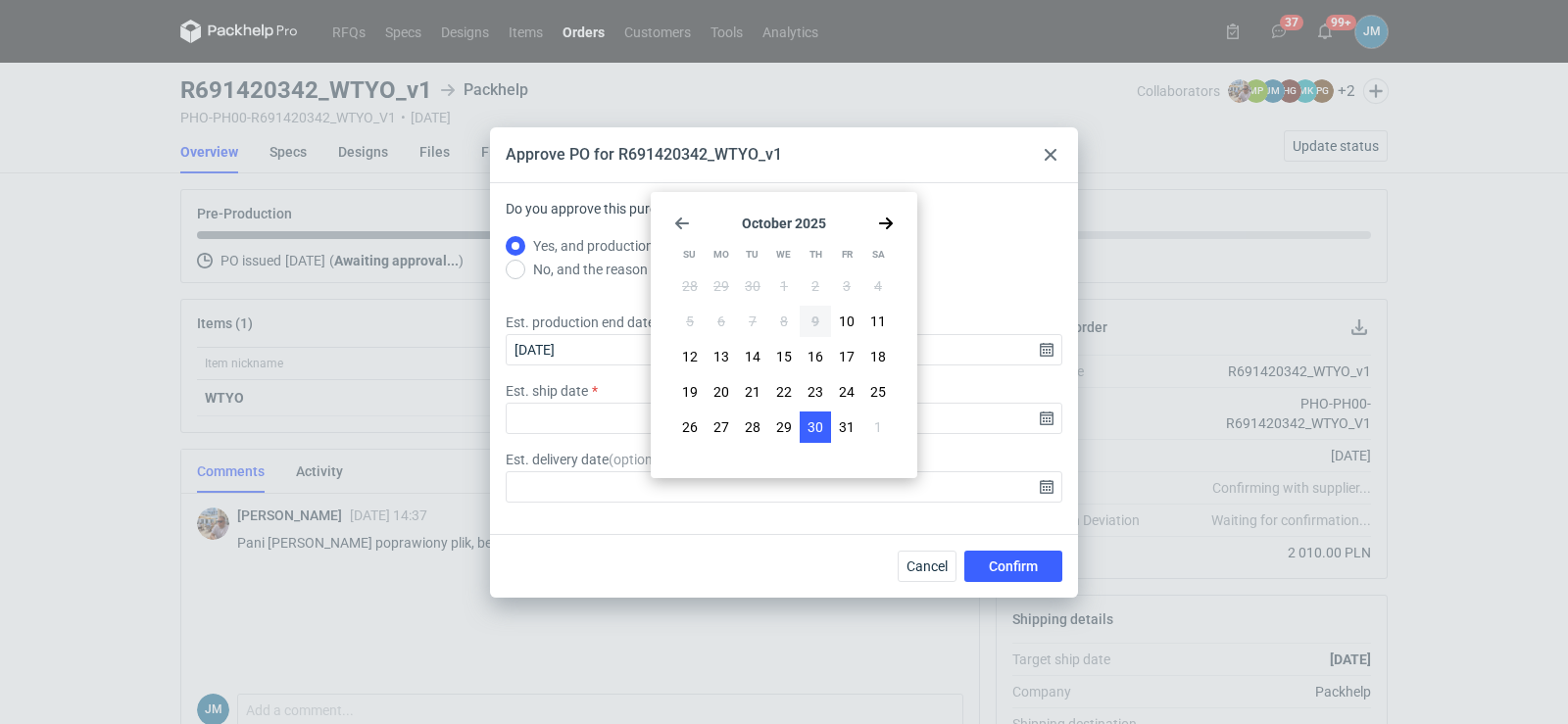
click at [808, 423] on span "30" at bounding box center [816, 427] width 16 height 20
type input "[DATE]"
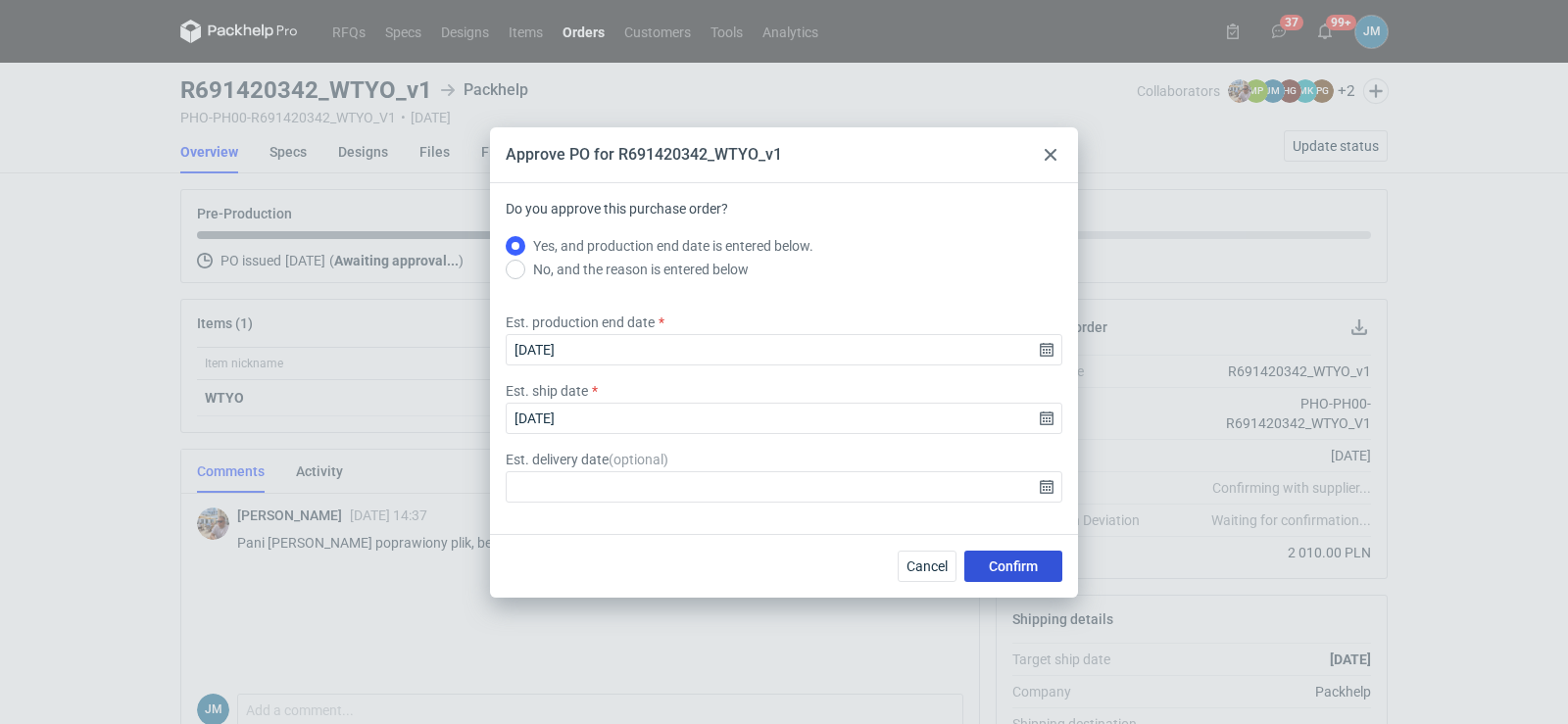
click at [983, 558] on button "Confirm" at bounding box center [1014, 566] width 98 height 32
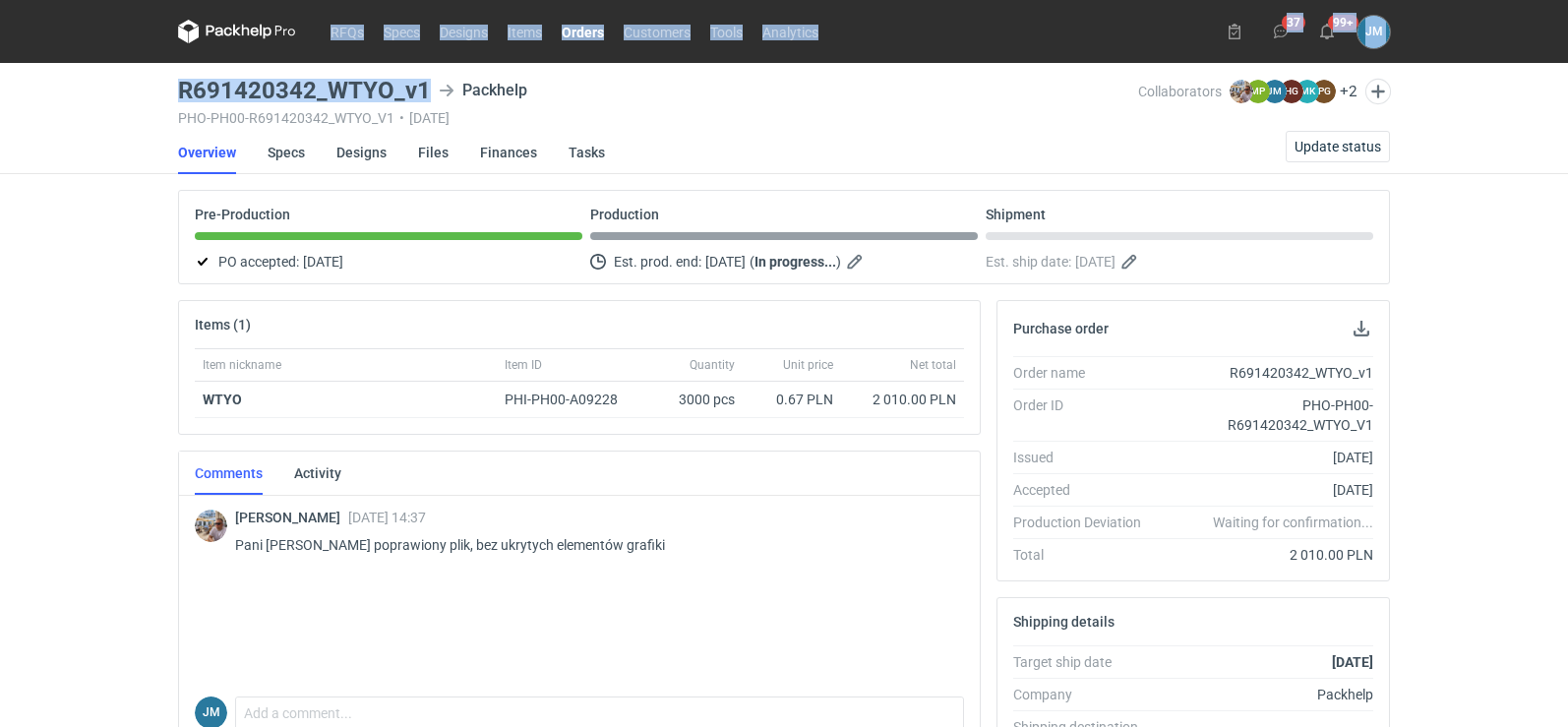
drag, startPoint x: 428, startPoint y: 91, endPoint x: 132, endPoint y: 90, distance: 296.0
click at [132, 90] on div "RFQs Specs Designs Items Orders Customers Tools Analytics 37 99+ [PERSON_NAME] …" at bounding box center [784, 363] width 1568 height 727
click at [160, 94] on div "RFQs Specs Designs Items Orders Customers Tools Analytics 37 99+ [PERSON_NAME] …" at bounding box center [784, 363] width 1568 height 727
drag, startPoint x: 426, startPoint y: 96, endPoint x: 130, endPoint y: 88, distance: 296.1
click at [130, 88] on div "RFQs Specs Designs Items Orders Customers Tools Analytics 37 99+ [PERSON_NAME] …" at bounding box center [784, 363] width 1568 height 727
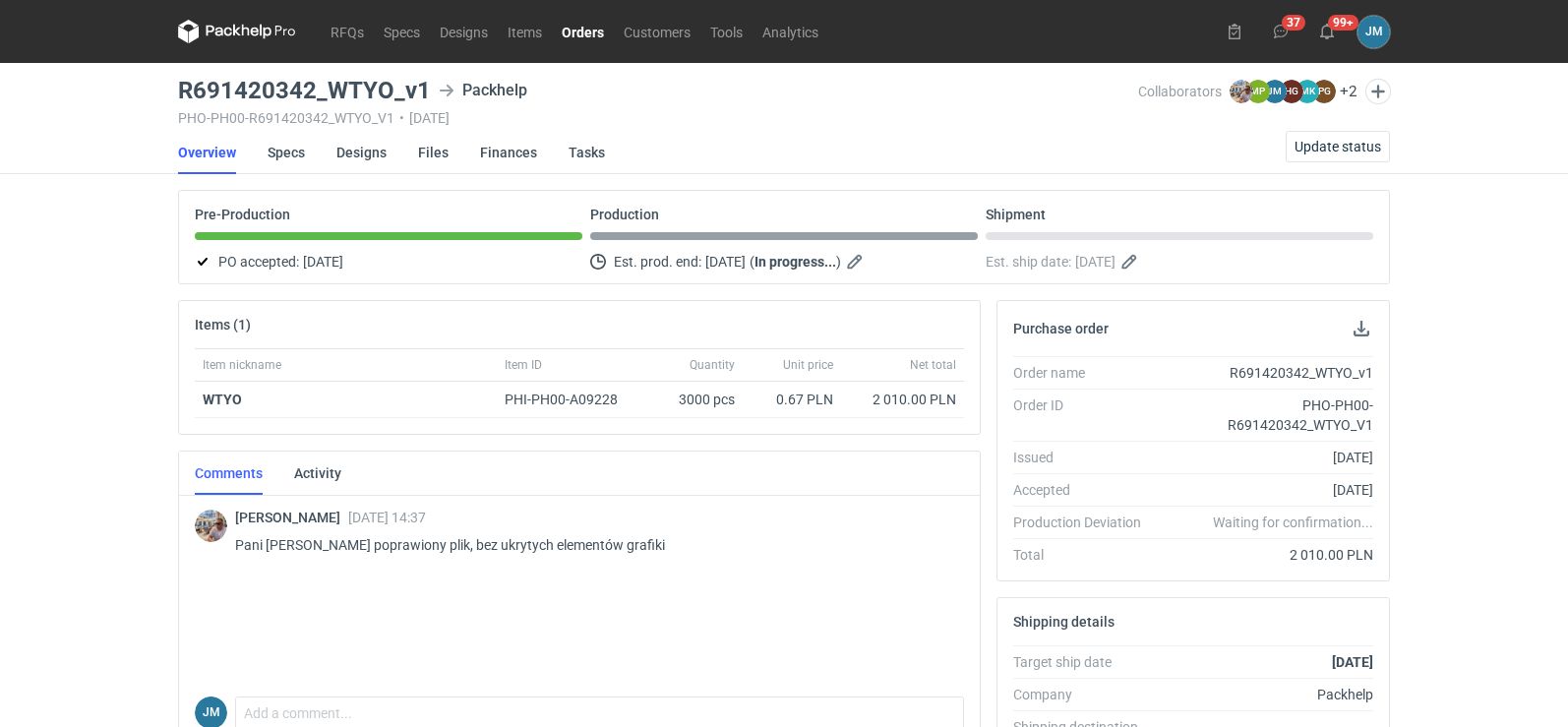
click at [130, 88] on div "RFQs Specs Designs Items Orders Customers Tools Analytics 37 99+ [PERSON_NAME] …" at bounding box center [784, 363] width 1568 height 727
drag, startPoint x: 433, startPoint y: 96, endPoint x: 164, endPoint y: 97, distance: 269.0
click at [164, 97] on div "RFQs Specs Designs Items Orders Customers Tools Analytics 37 99+ [PERSON_NAME] …" at bounding box center [784, 363] width 1568 height 727
copy h3 "R691420342_WTYO_v1"
click at [354, 28] on link "RFQs" at bounding box center [347, 32] width 53 height 24
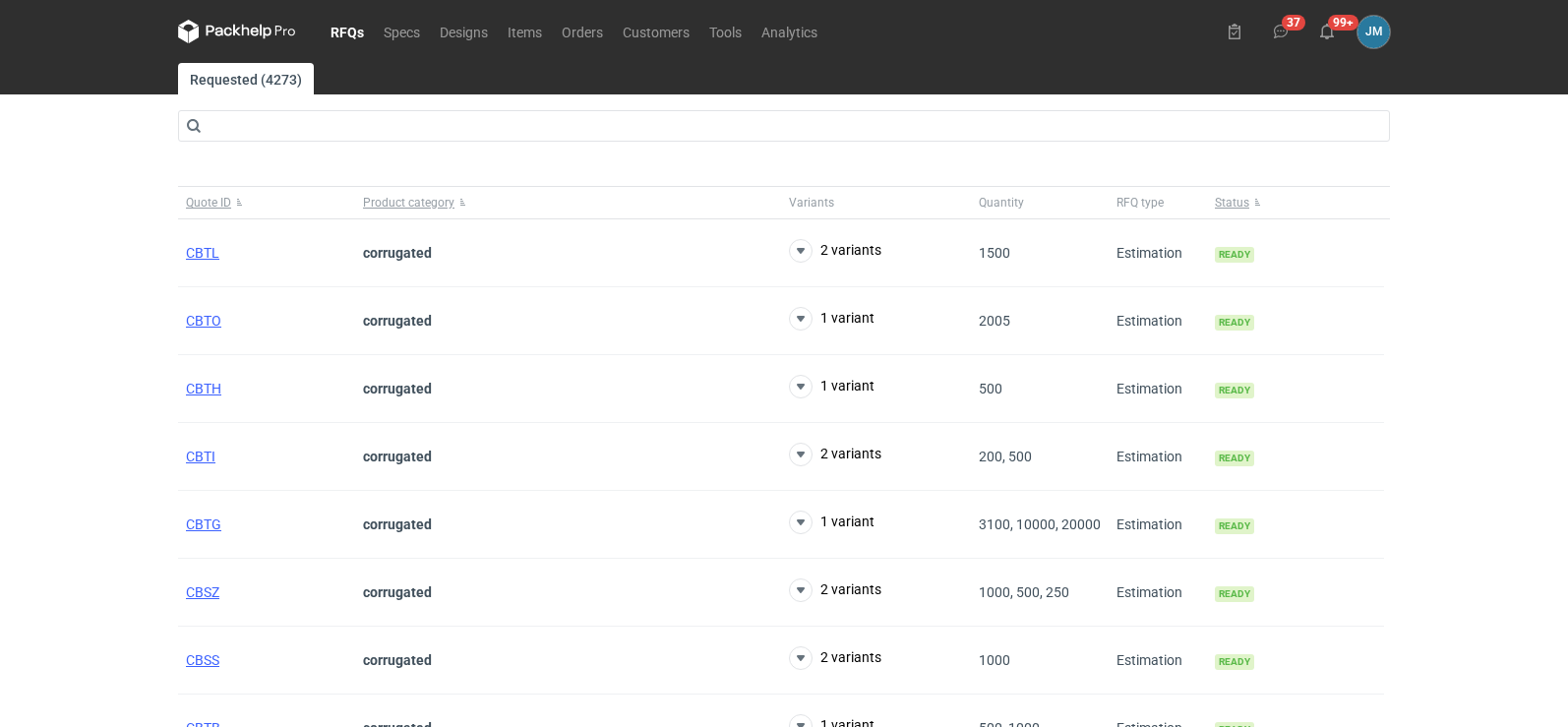
click at [227, 36] on icon at bounding box center [219, 31] width 26 height 11
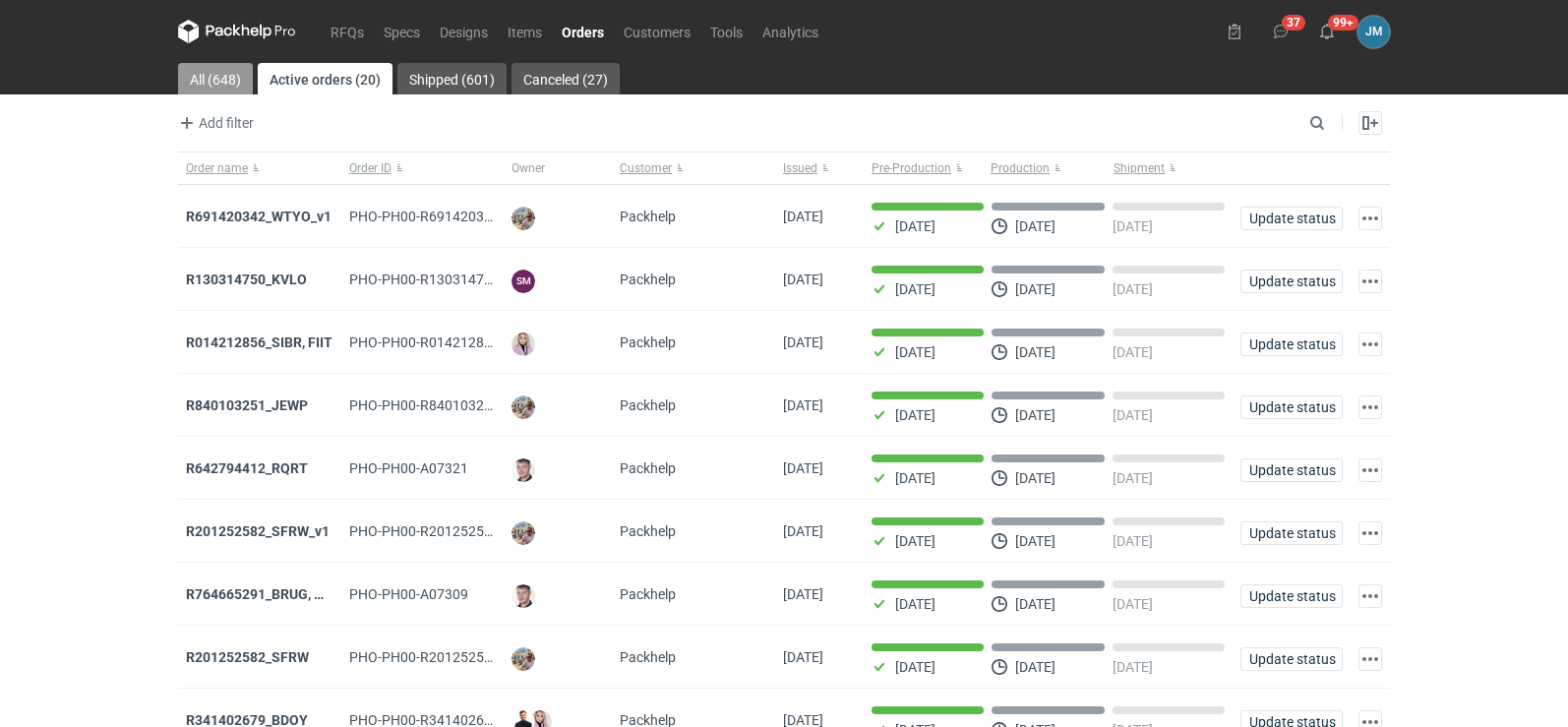
click at [216, 87] on link "All (648)" at bounding box center [215, 79] width 75 height 32
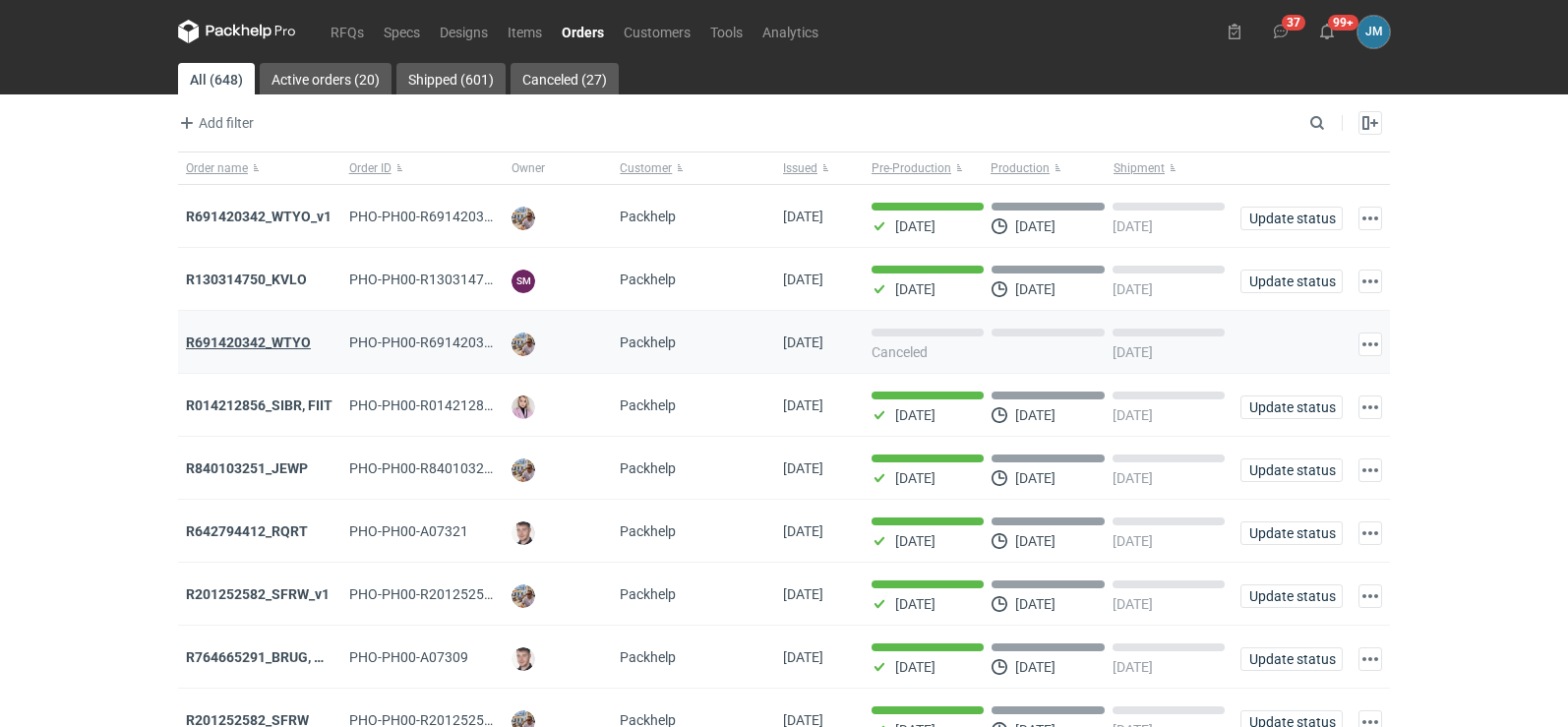
click at [260, 336] on strong "R691420342_WTYO" at bounding box center [247, 342] width 125 height 16
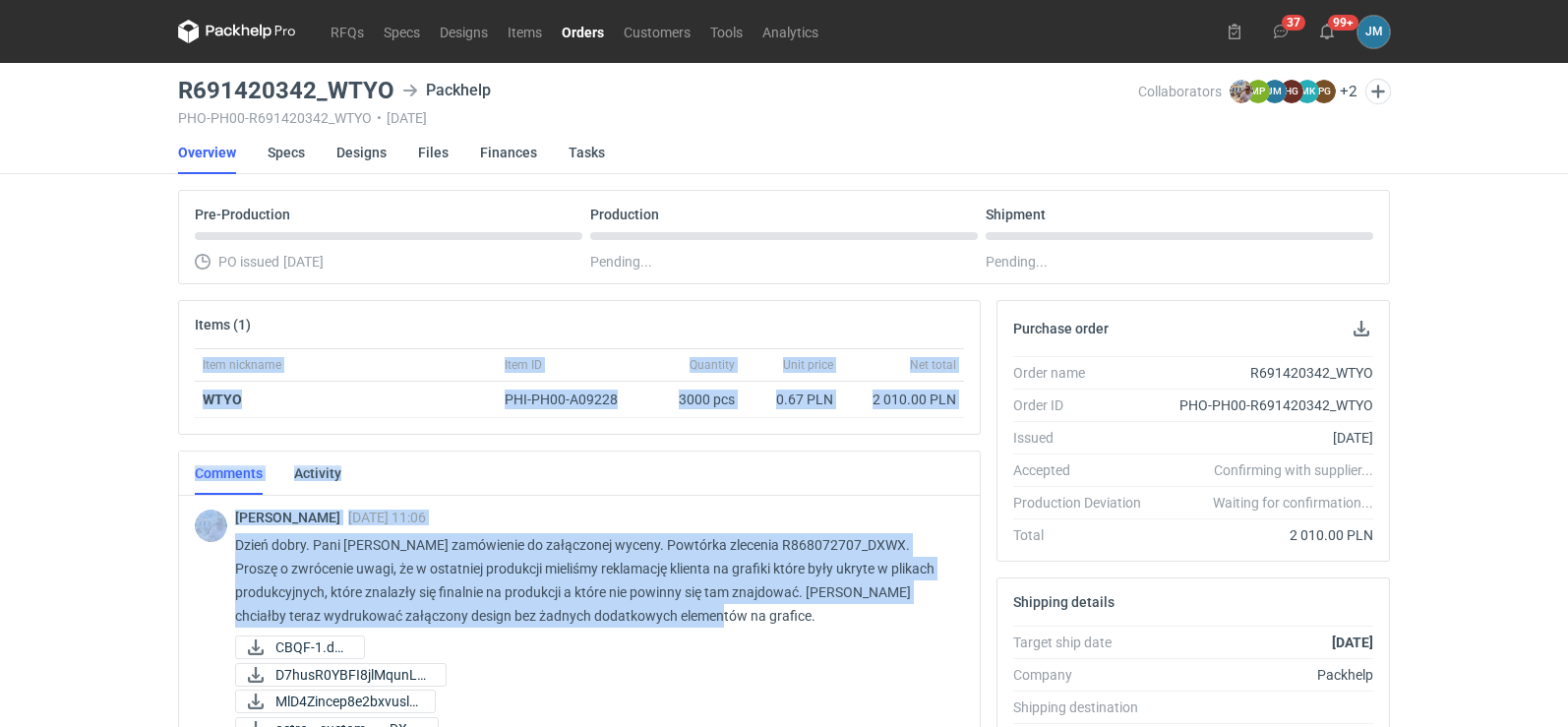
drag, startPoint x: 722, startPoint y: 118, endPoint x: 280, endPoint y: 299, distance: 477.6
click at [280, 299] on div "Pre-Production PO issued [DATE] Production Pending... Shipment Pending... Items…" at bounding box center [784, 695] width 1212 height 1011
click at [62, 416] on div "RFQs Specs Designs Items Orders Customers Tools Analytics 37 99+ [PERSON_NAME] …" at bounding box center [784, 363] width 1568 height 727
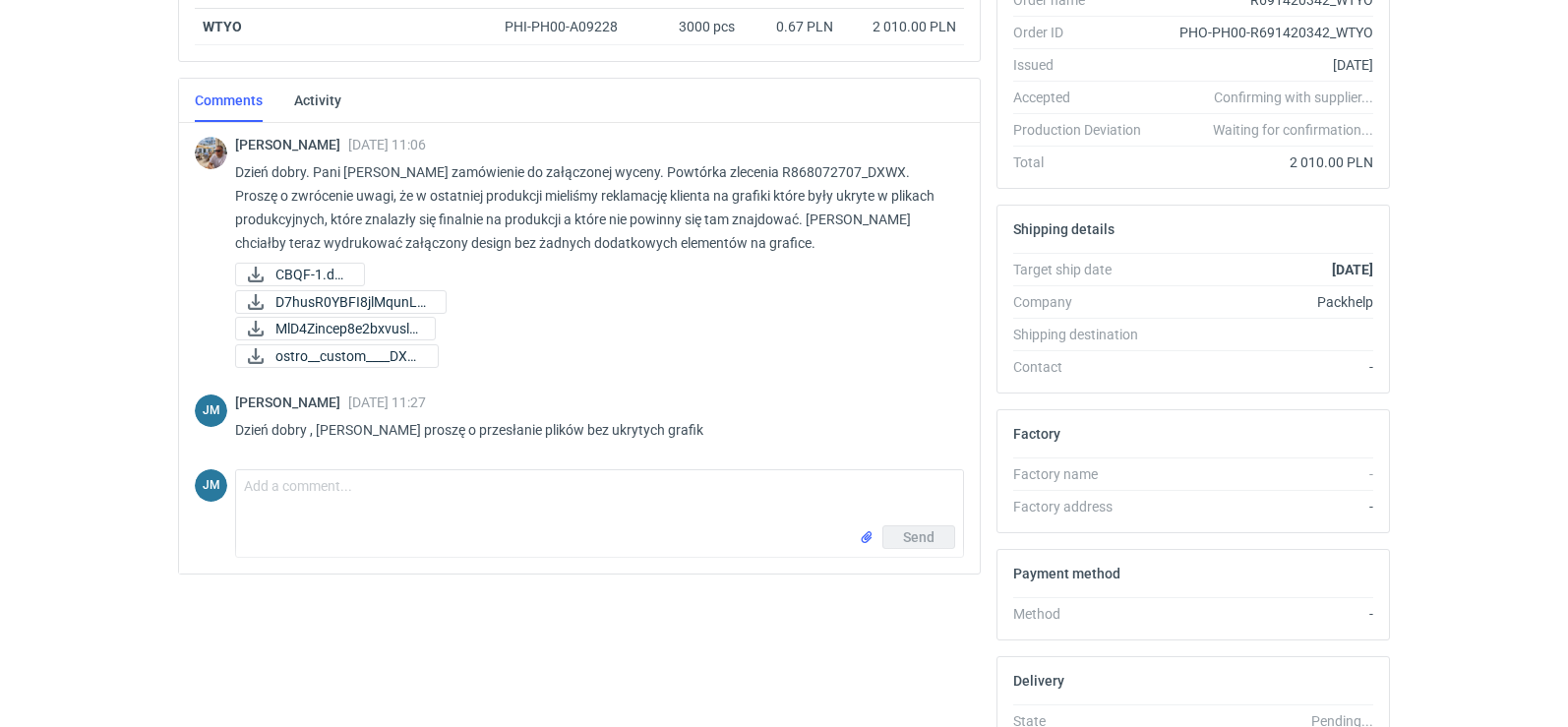
scroll to position [394, 0]
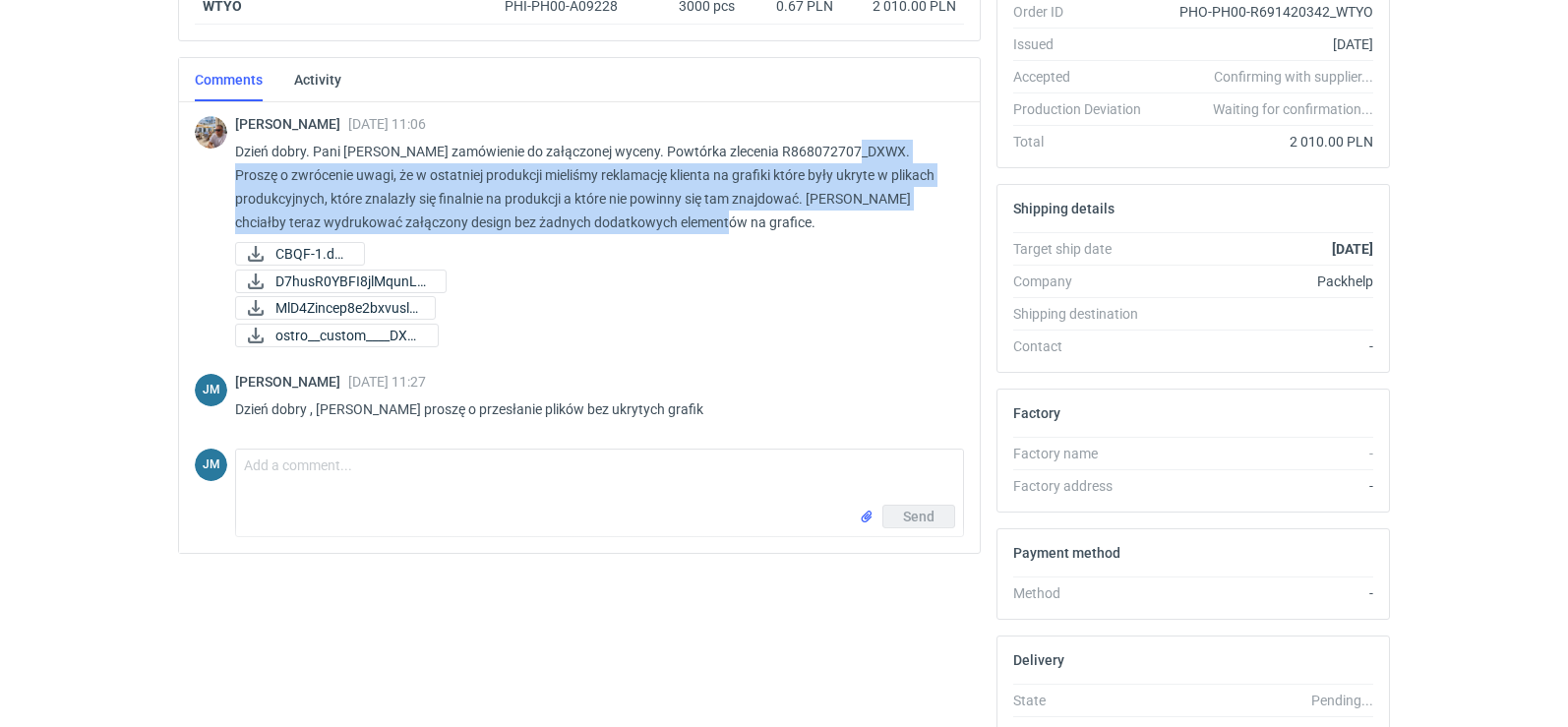
drag, startPoint x: 743, startPoint y: 224, endPoint x: 230, endPoint y: 177, distance: 515.1
click at [230, 177] on div "[PERSON_NAME] [DATE] 11:06 Dzień dobry. Pani [PERSON_NAME] zamówienie do załącz…" at bounding box center [579, 230] width 769 height 263
copy p "Proszę o zwrócenie uwagi, że w ostatniej produkcji mieliśmy reklamację klienta …"
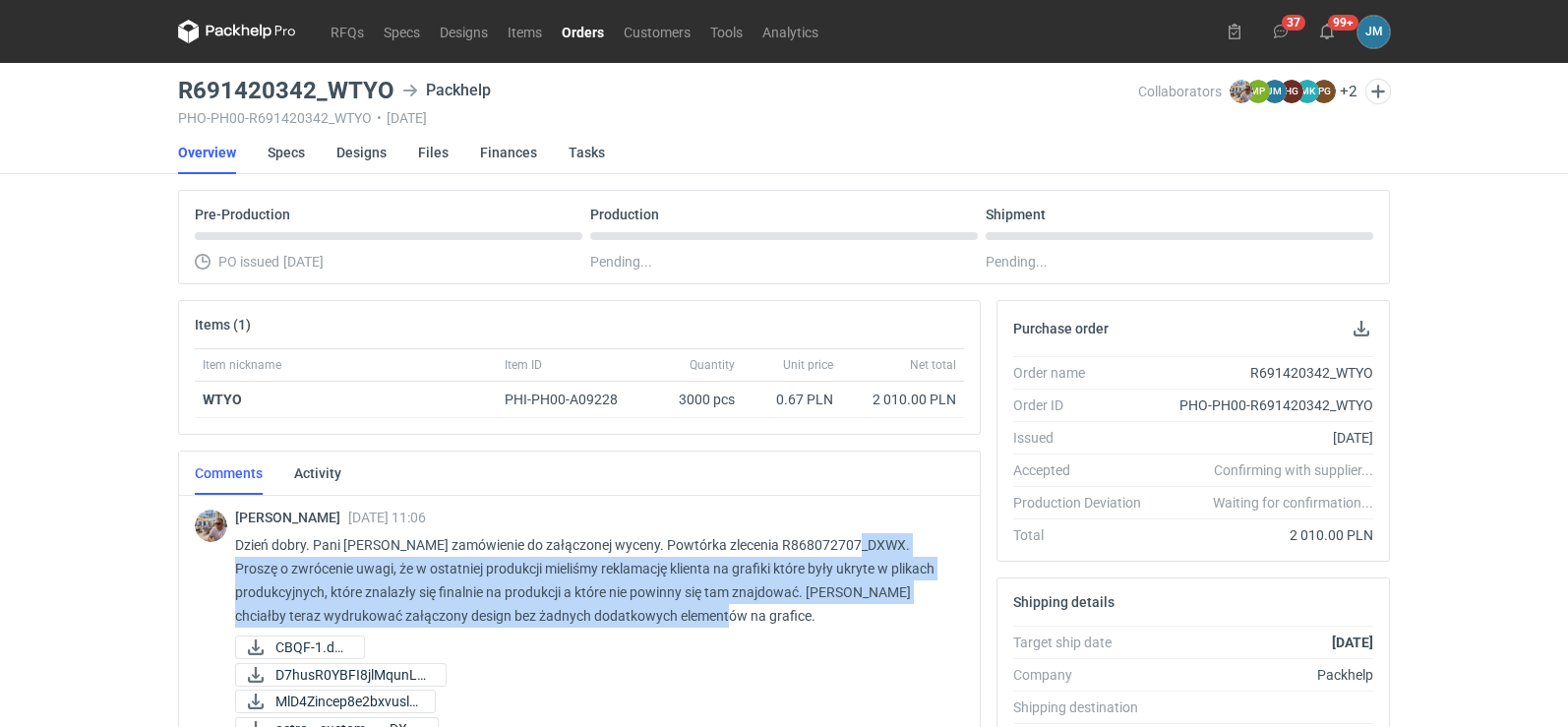
click at [220, 36] on icon at bounding box center [219, 31] width 26 height 11
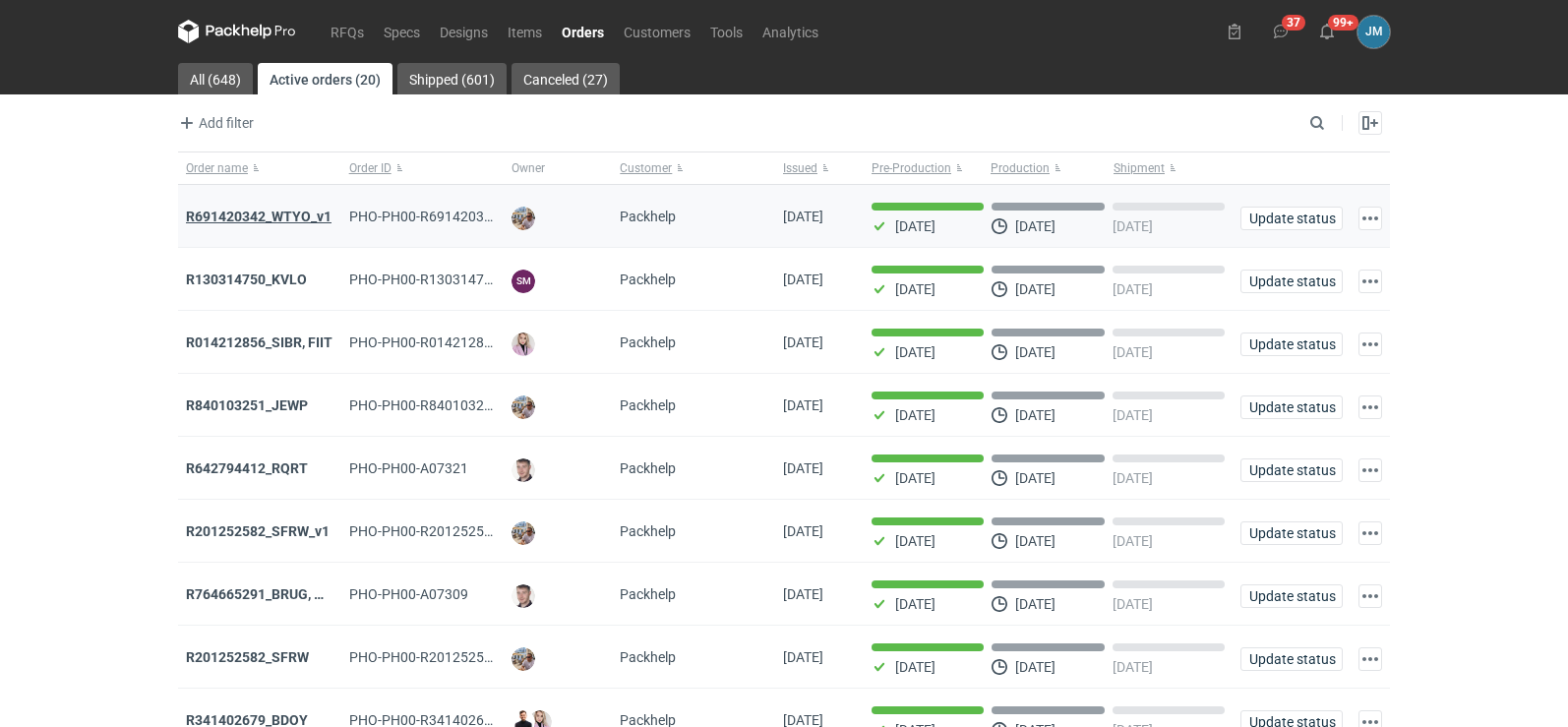
click at [235, 214] on strong "R691420342_WTYO_v1" at bounding box center [258, 216] width 146 height 16
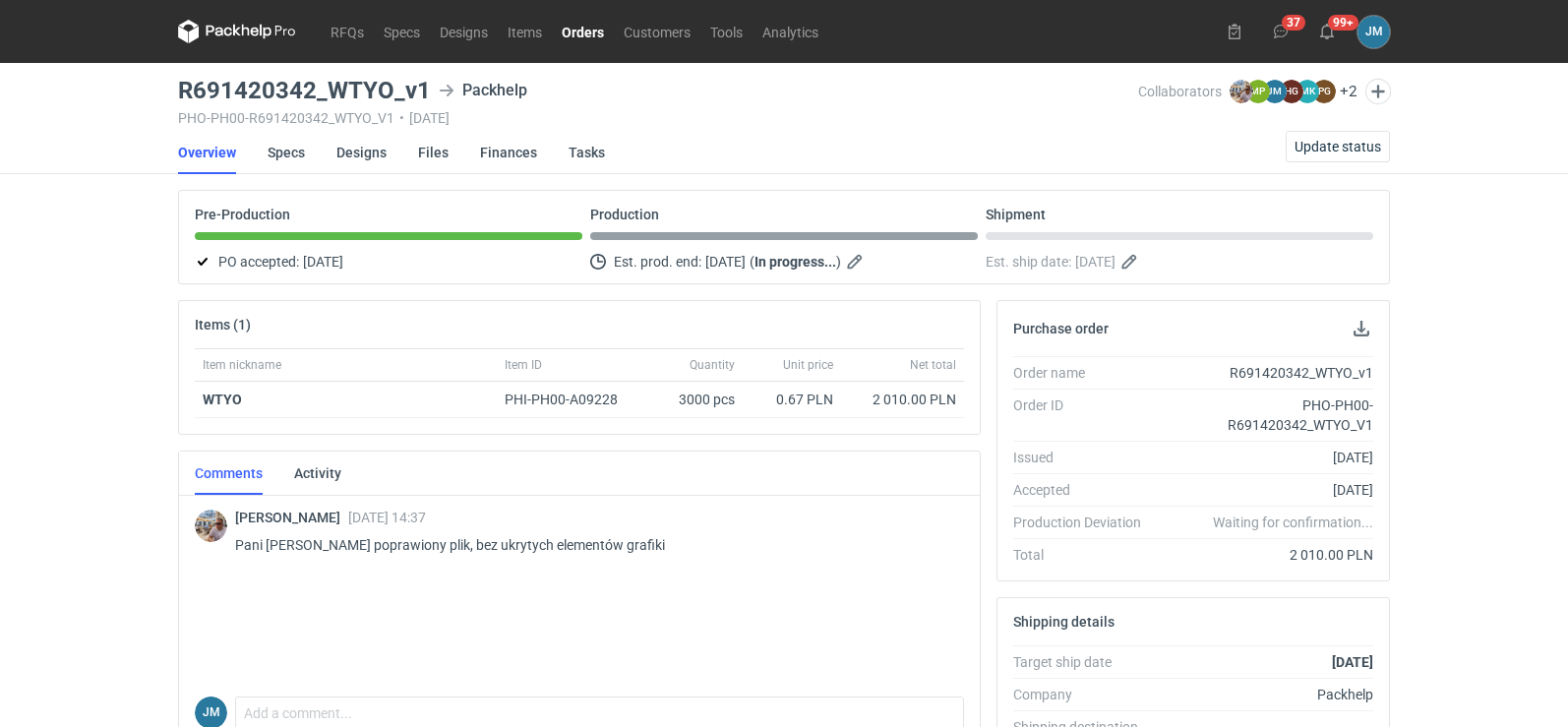
click at [12, 404] on div "RFQs Specs Designs Items Orders Customers Tools Analytics 37 99+ [PERSON_NAME] …" at bounding box center [784, 363] width 1568 height 727
click at [247, 20] on icon at bounding box center [237, 32] width 118 height 24
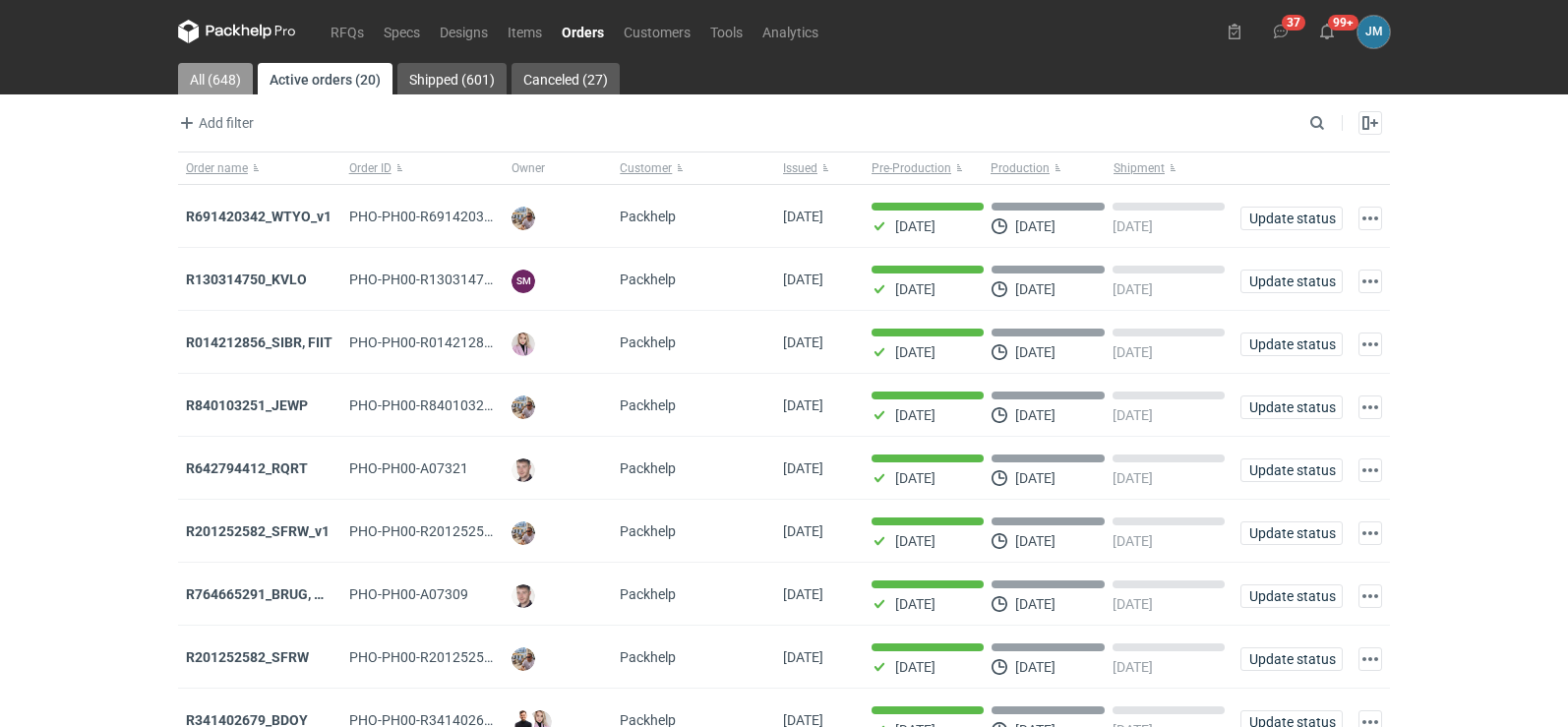
click at [230, 70] on link "All (648)" at bounding box center [215, 79] width 75 height 32
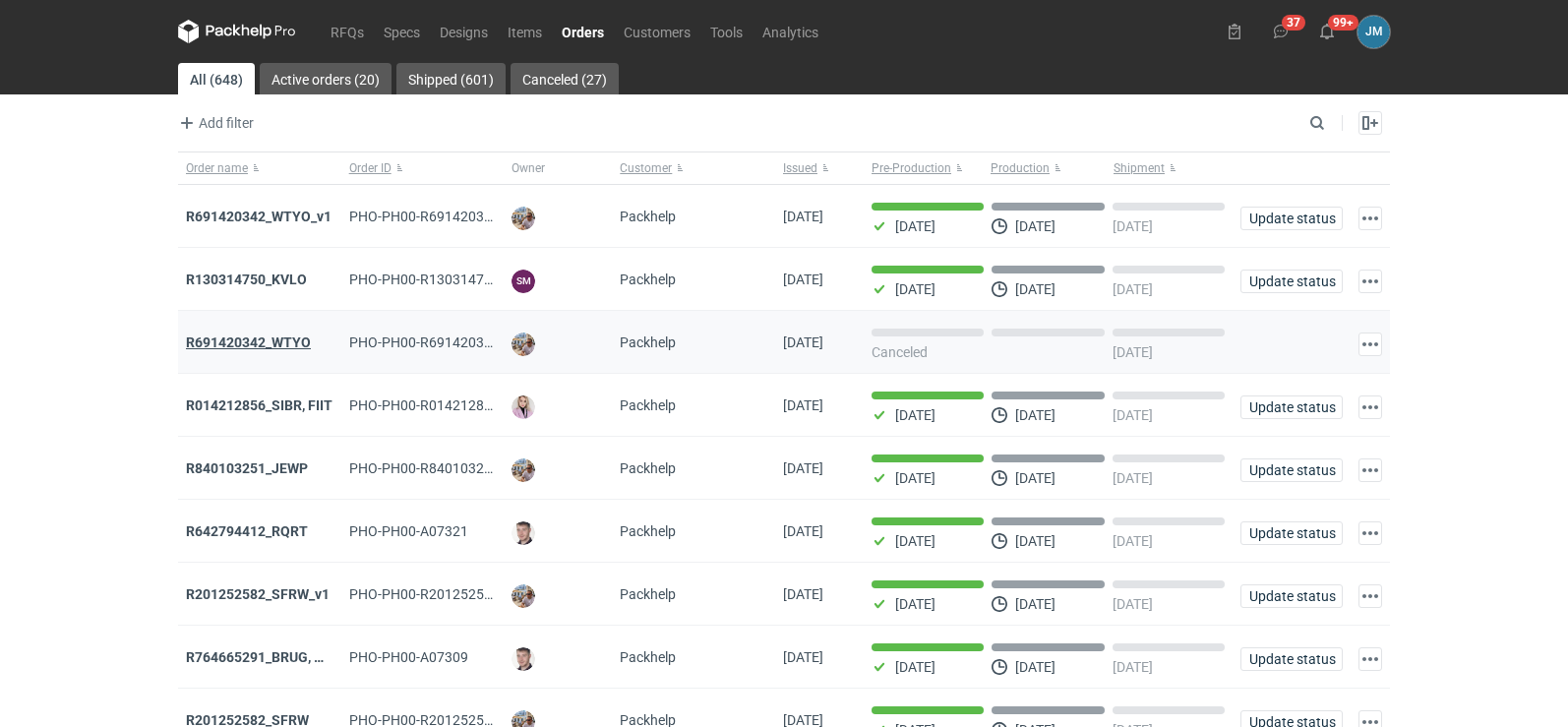
click at [231, 336] on strong "R691420342_WTYO" at bounding box center [247, 342] width 125 height 16
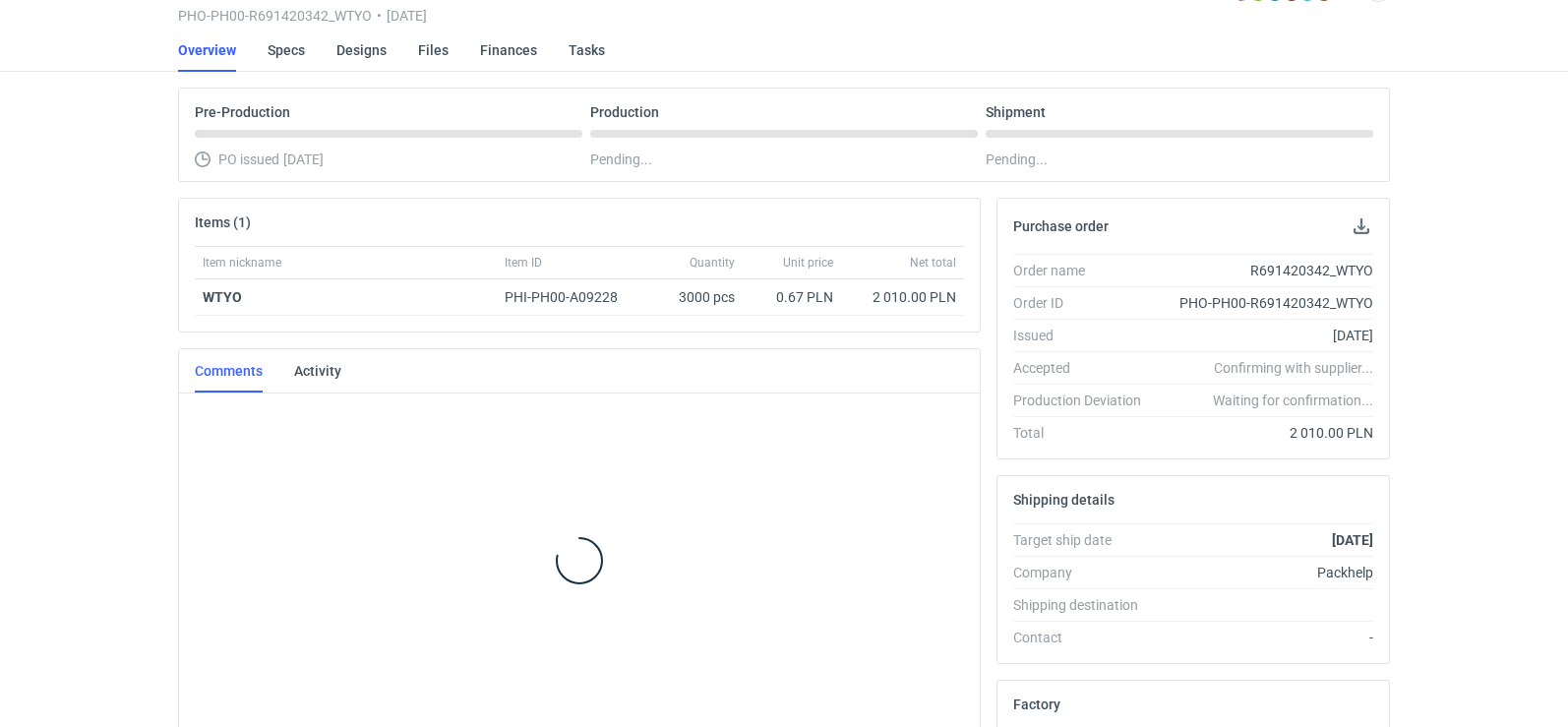
scroll to position [108, 0]
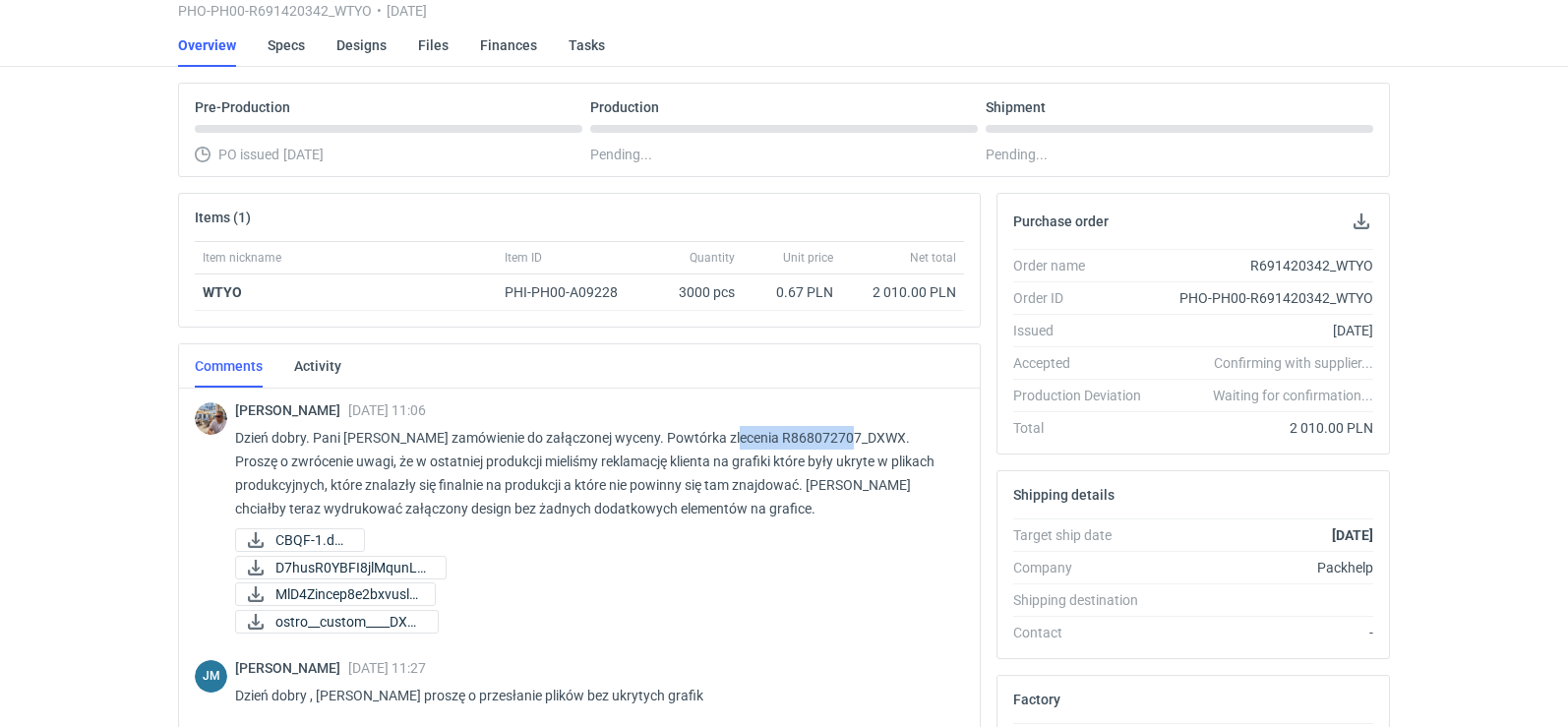
drag, startPoint x: 861, startPoint y: 427, endPoint x: 726, endPoint y: 435, distance: 135.2
click at [726, 435] on p "Dzień dobry. Pani [PERSON_NAME] zamówienie do załączonej wyceny. Powtórka zlece…" at bounding box center [591, 473] width 713 height 95
copy p "R868072707_DXWX."
